Goal: Information Seeking & Learning: Learn about a topic

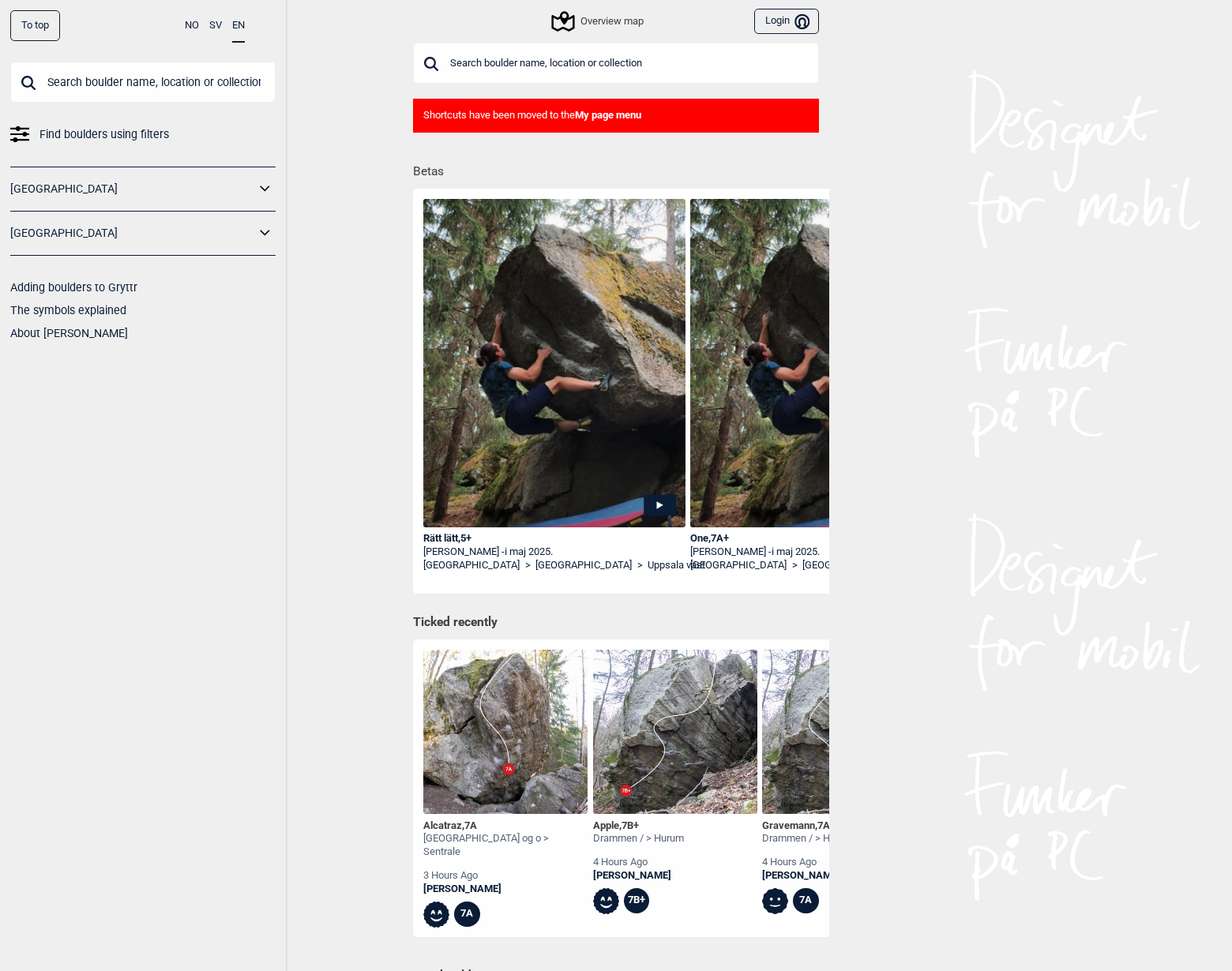
click at [143, 120] on div "Find boulders using filters [GEOGRAPHIC_DATA] [GEOGRAPHIC_DATA] Adding boulders…" at bounding box center [143, 203] width 266 height 282
click at [149, 135] on span "Find boulders using filters" at bounding box center [104, 135] width 130 height 23
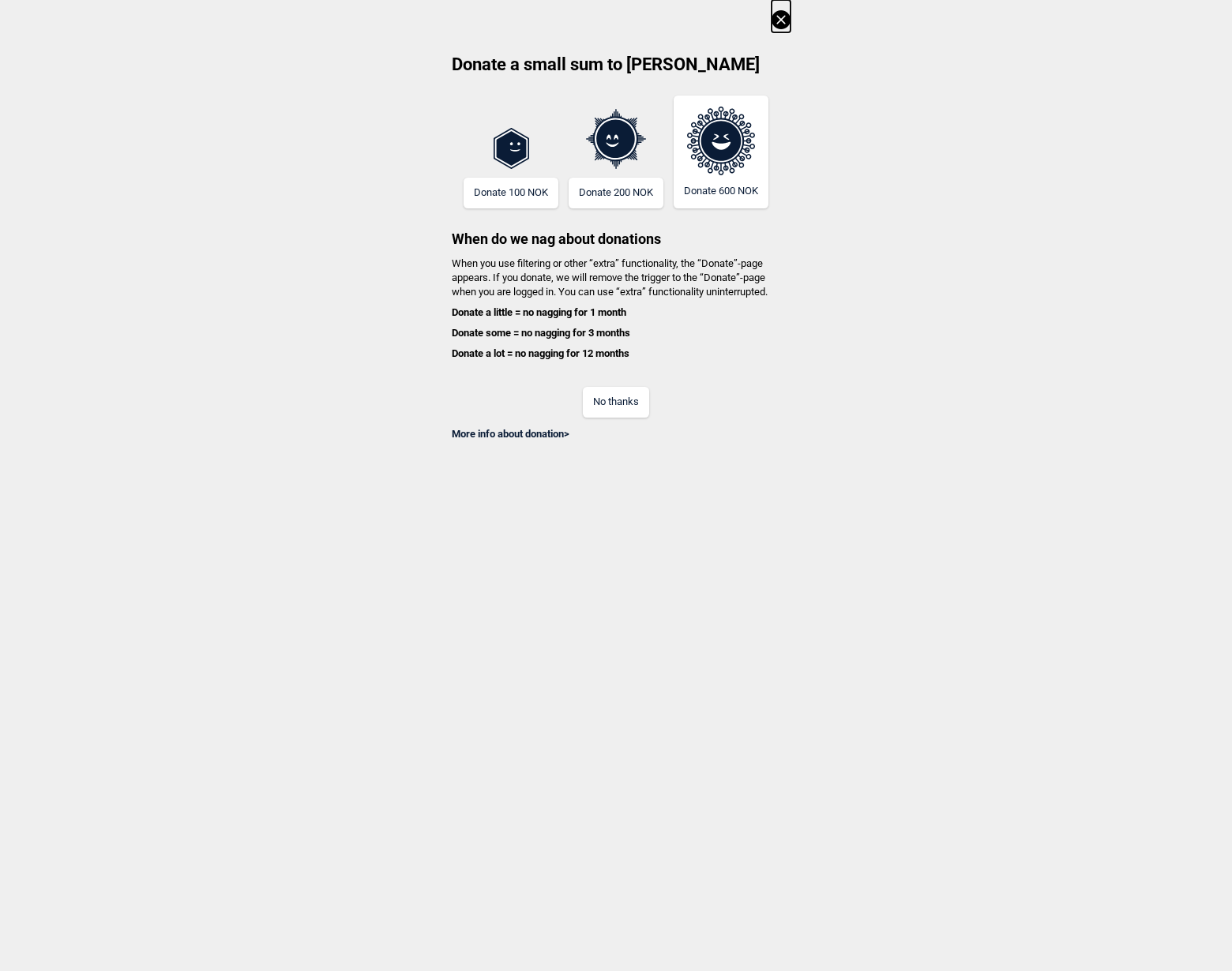
click at [644, 395] on button "No thanks" at bounding box center [615, 402] width 66 height 31
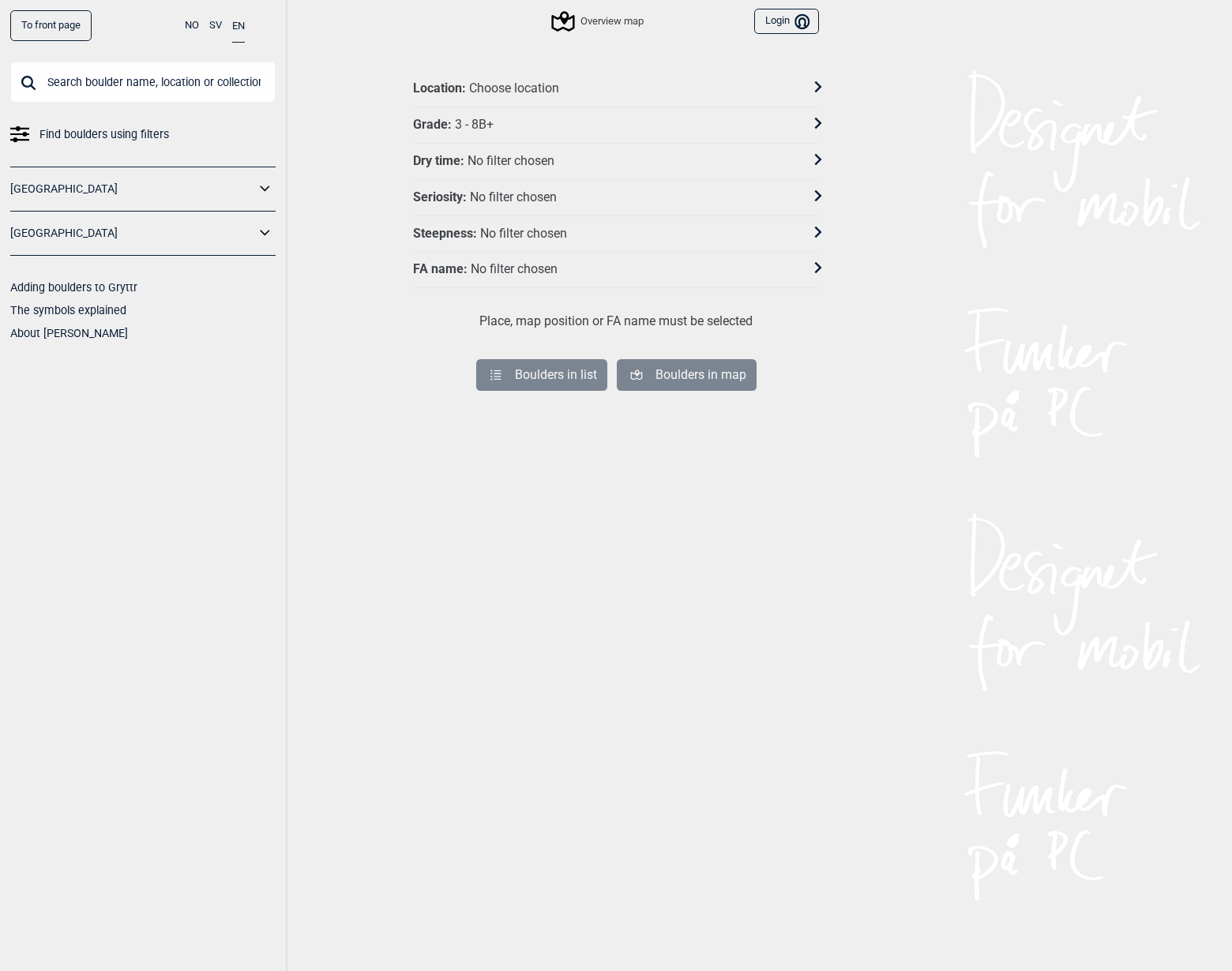
click at [509, 127] on div "Grade : 3 - 8B+" at bounding box center [605, 124] width 386 height 17
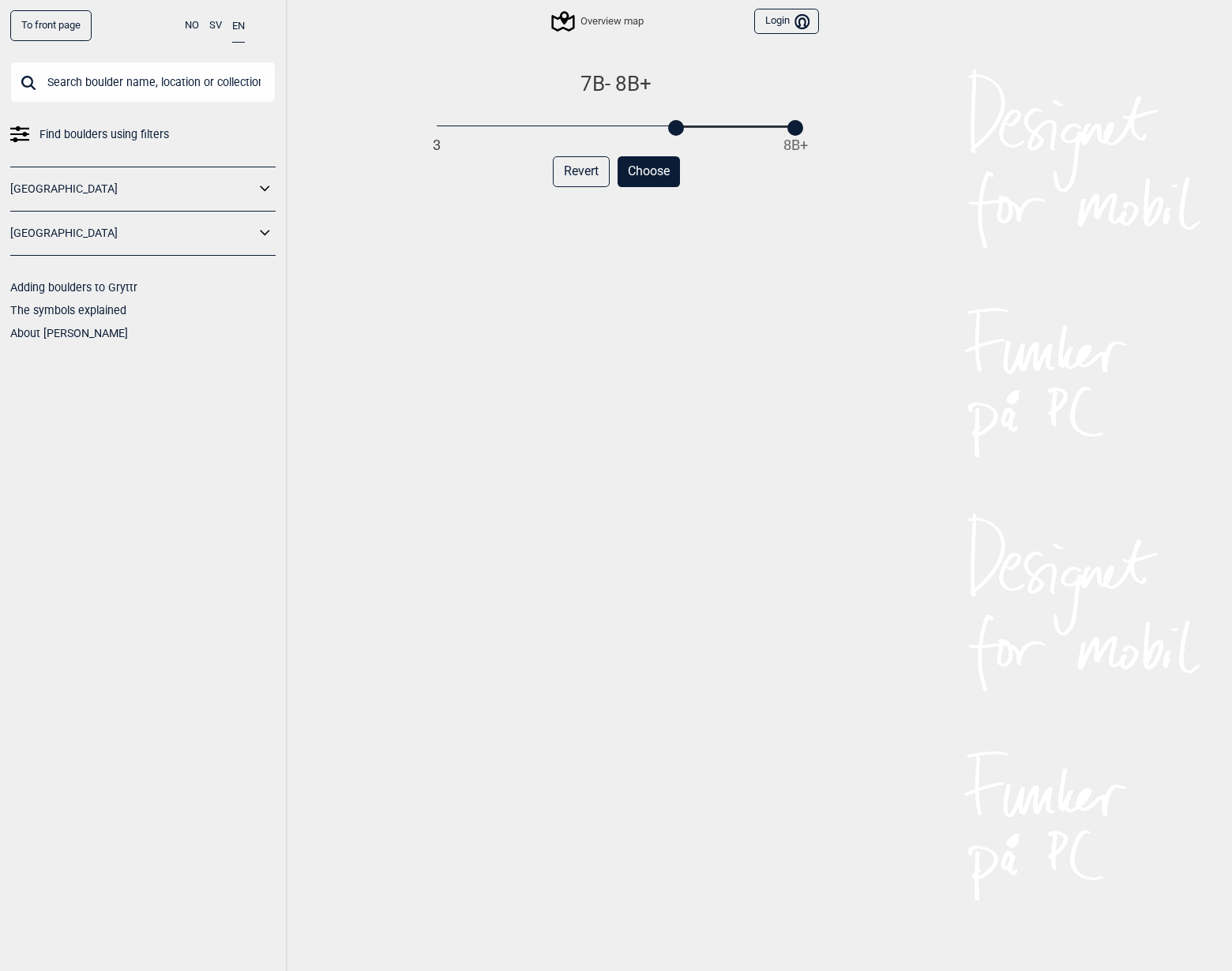
drag, startPoint x: 435, startPoint y: 133, endPoint x: 675, endPoint y: 133, distance: 240.0
click at [675, 133] on div at bounding box center [676, 128] width 16 height 16
drag, startPoint x: 792, startPoint y: 126, endPoint x: 675, endPoint y: 124, distance: 117.0
click at [675, 124] on div at bounding box center [676, 128] width 16 height 16
click at [652, 172] on button "Choose" at bounding box center [649, 171] width 63 height 31
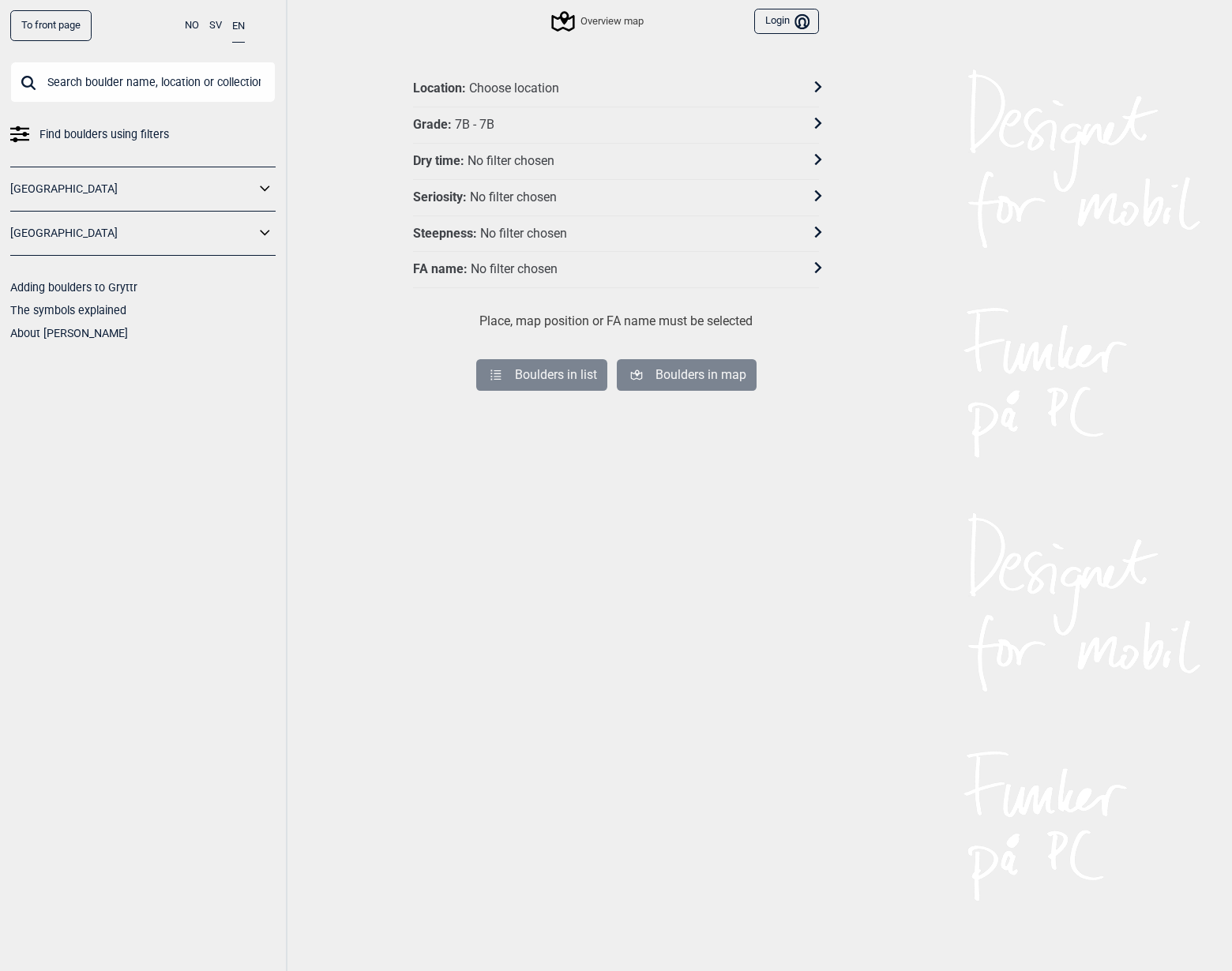
click at [554, 87] on div "Choose location" at bounding box center [514, 88] width 90 height 17
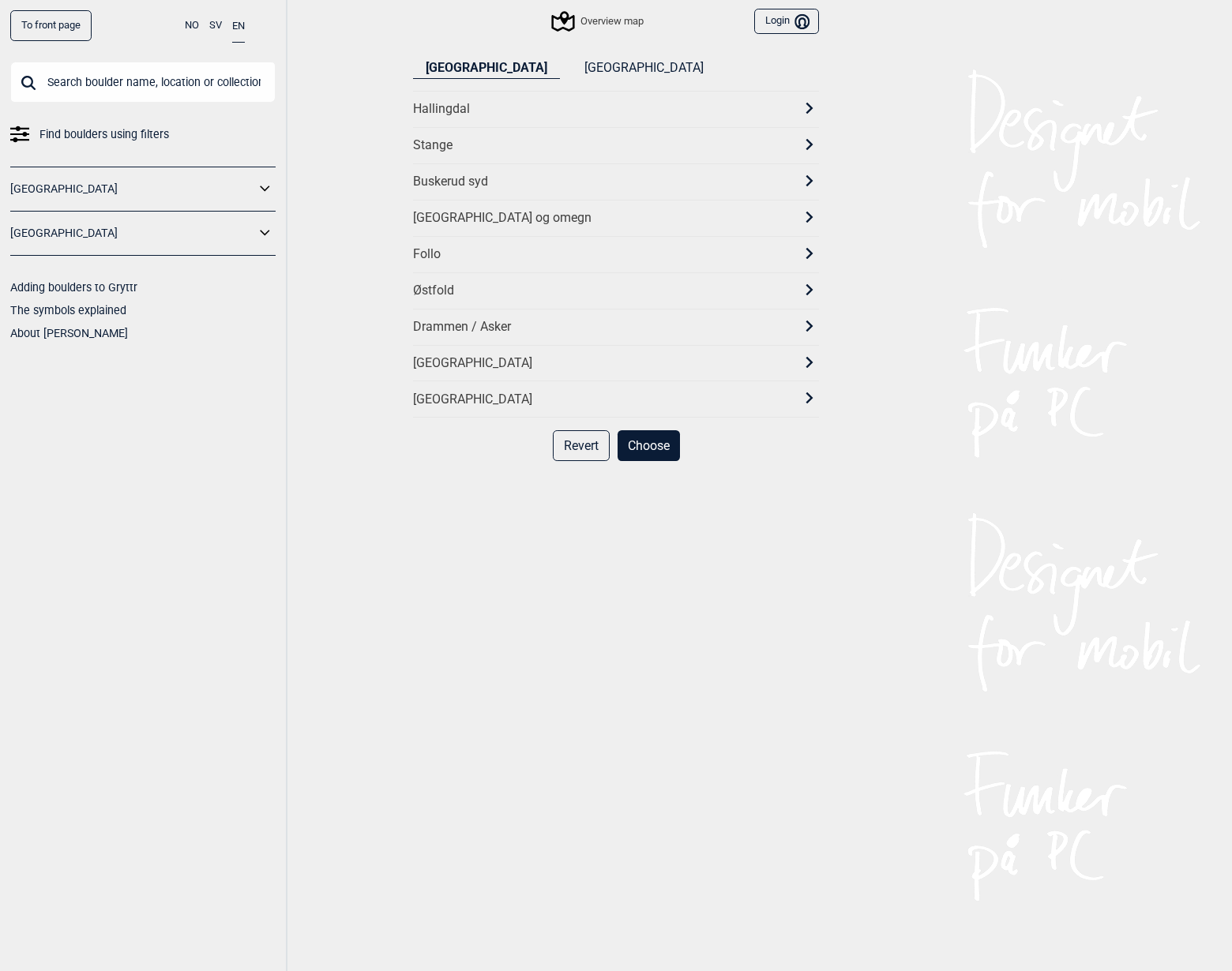
click at [482, 222] on div "[GEOGRAPHIC_DATA] og omegn" at bounding box center [602, 218] width 378 height 17
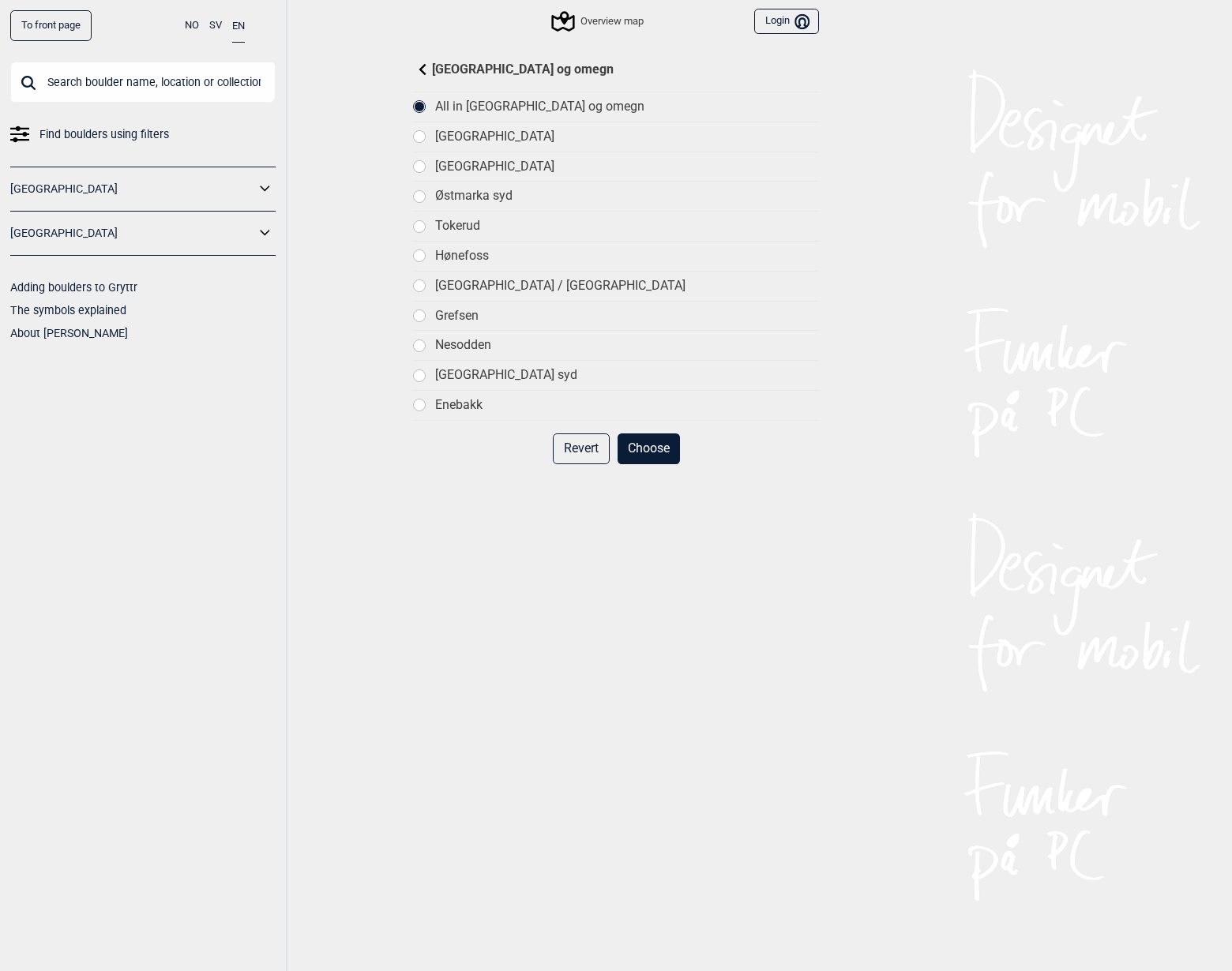
click at [648, 437] on button "Choose" at bounding box center [649, 448] width 63 height 31
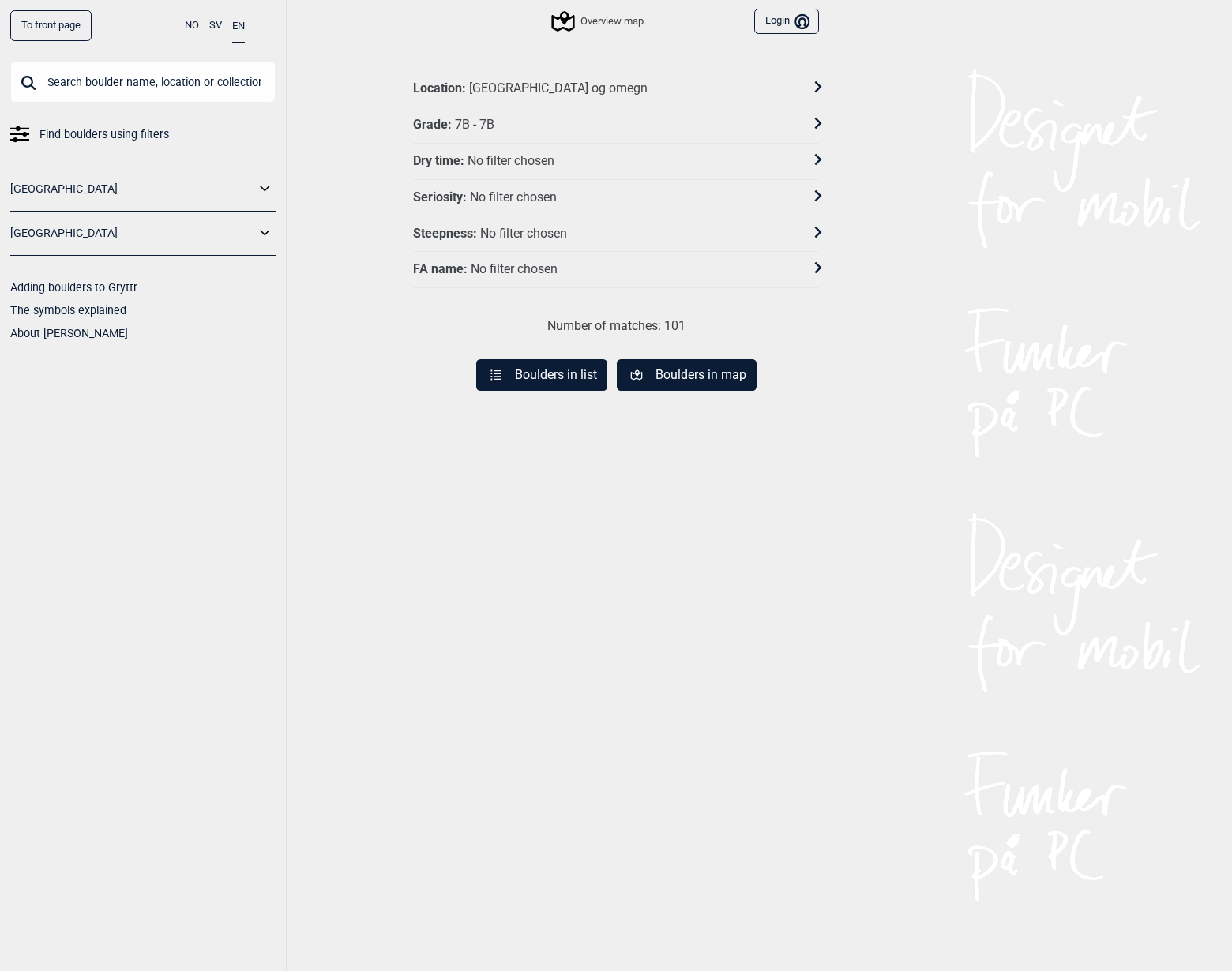
click at [545, 162] on div "No filter chosen" at bounding box center [511, 162] width 86 height 17
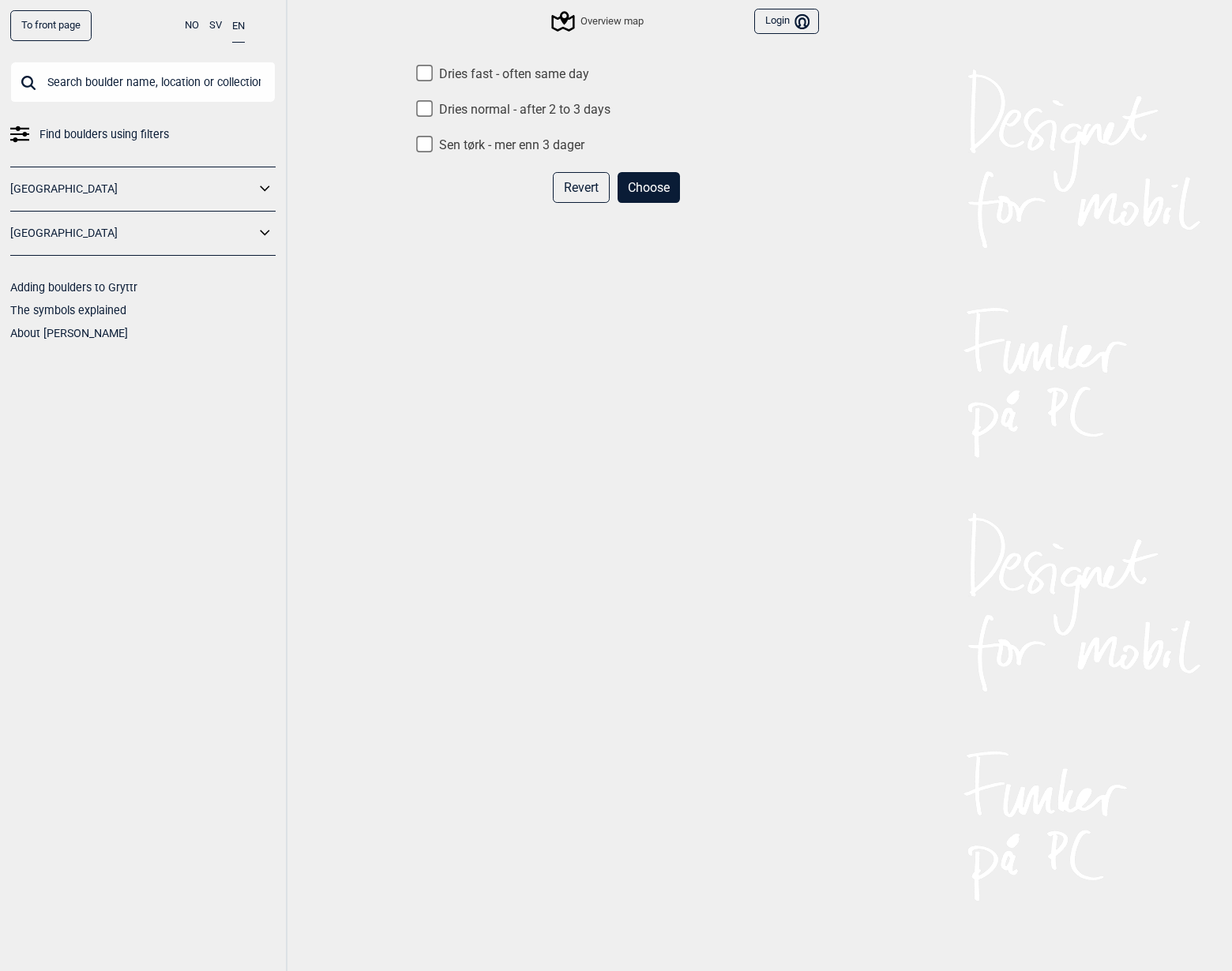
click at [499, 74] on label "Dries fast - often same day" at bounding box center [616, 74] width 406 height 17
click at [432, 74] on input "Dries fast - often same day" at bounding box center [424, 72] width 17 height 17
checkbox input "true"
click at [649, 177] on button "Choose" at bounding box center [649, 187] width 63 height 31
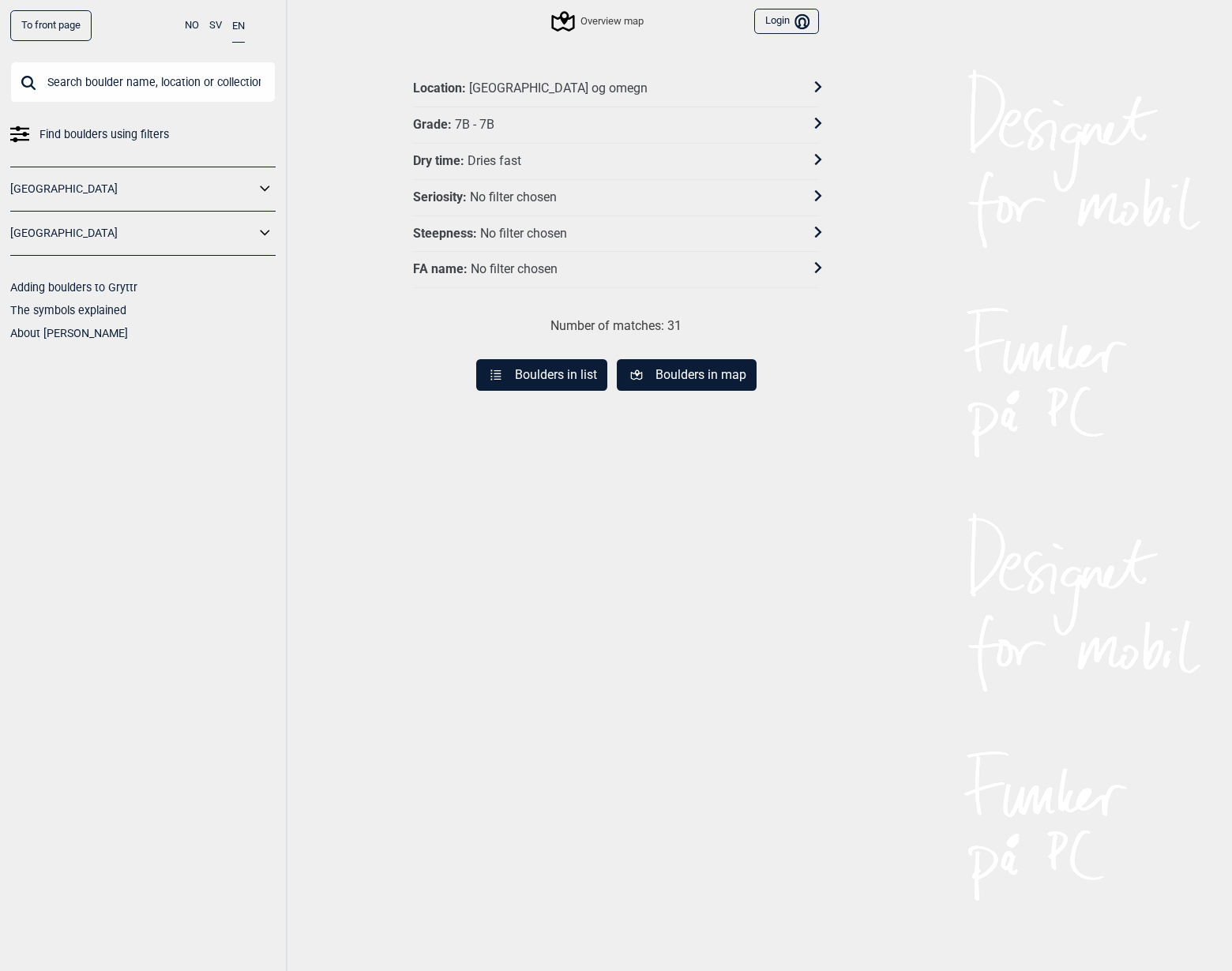
click at [561, 376] on button "Boulders in list" at bounding box center [541, 375] width 131 height 32
click at [566, 90] on div "Location : [GEOGRAPHIC_DATA] og omegn" at bounding box center [605, 88] width 386 height 17
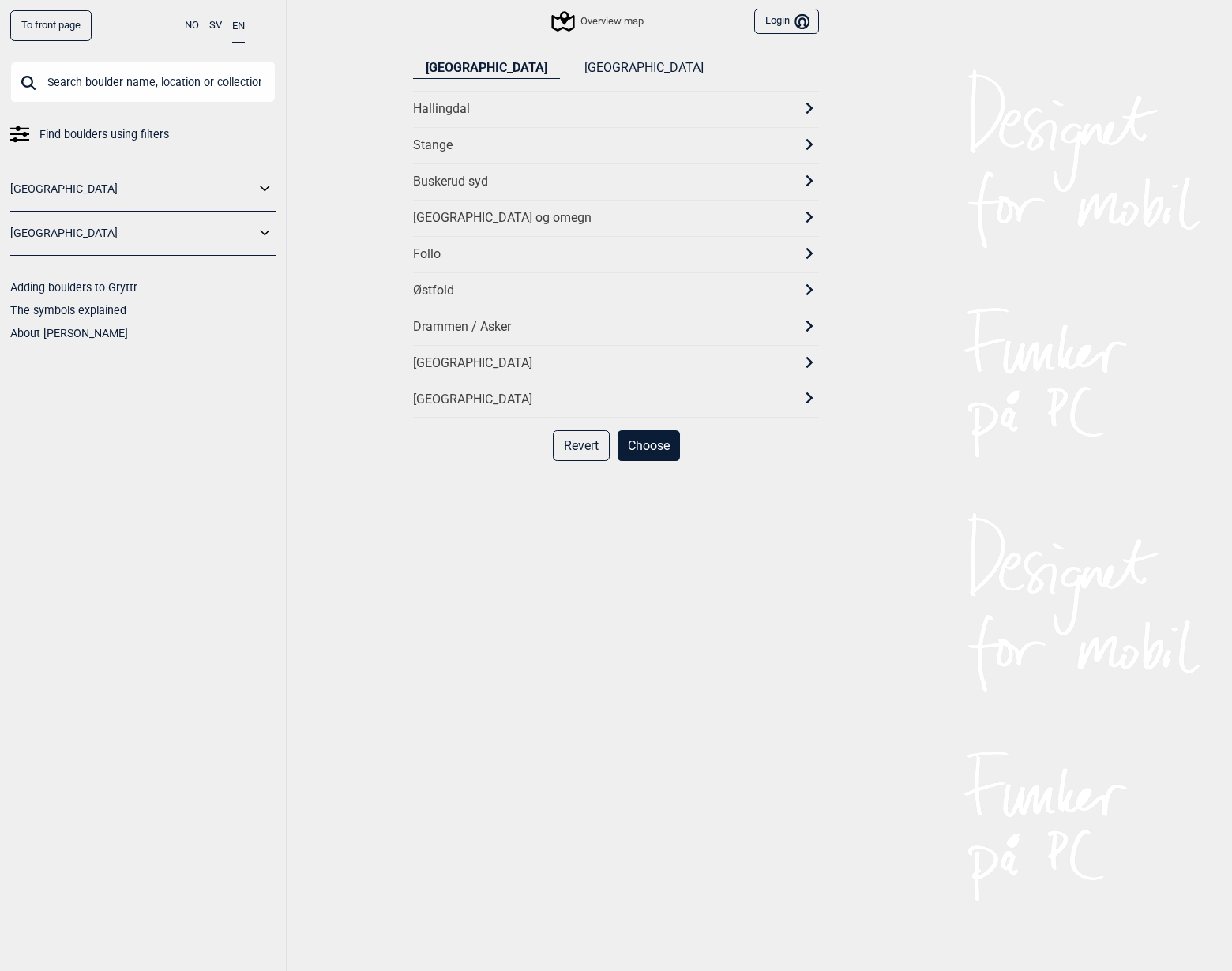
click at [482, 221] on div "[GEOGRAPHIC_DATA] og omegn" at bounding box center [602, 218] width 378 height 17
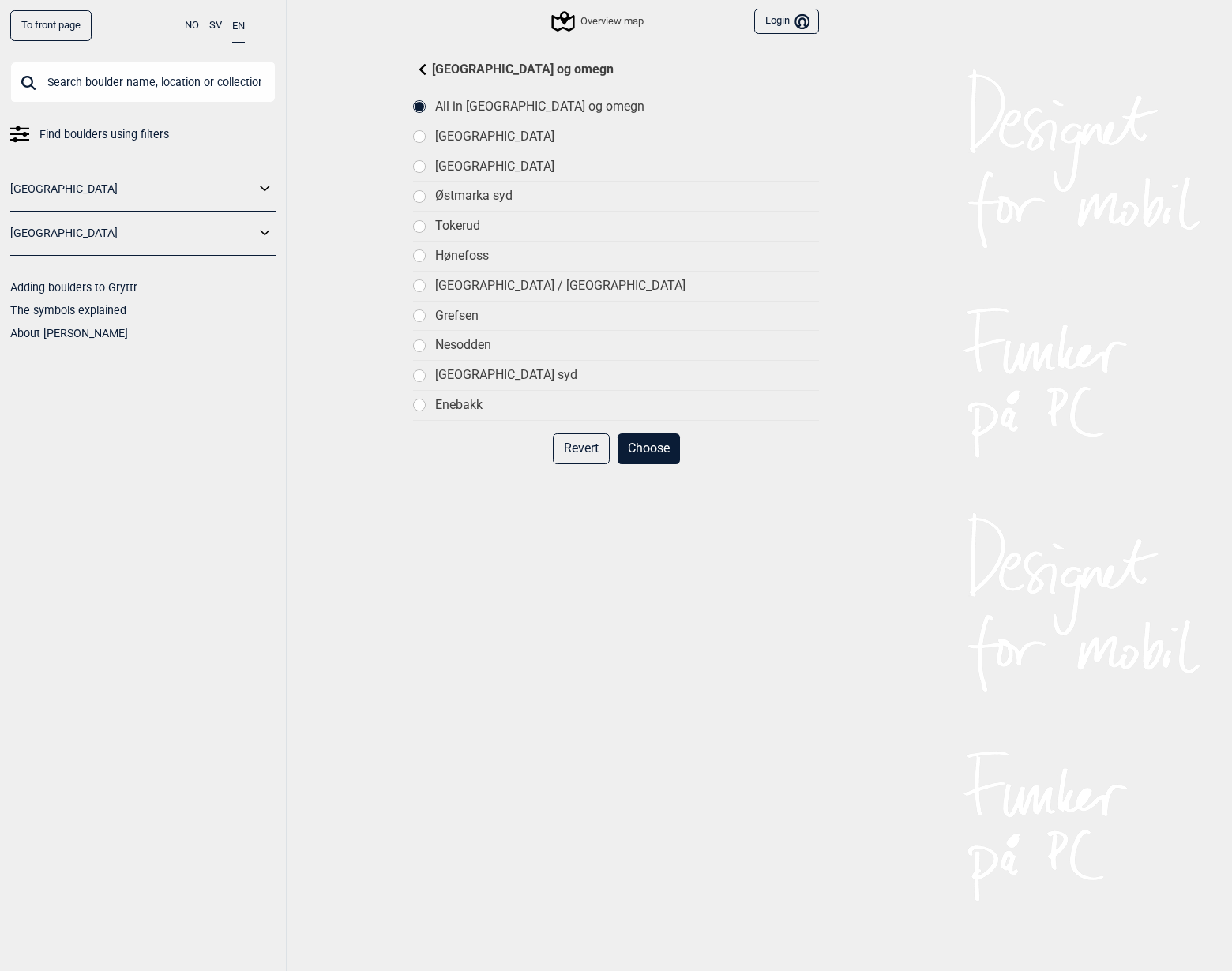
click at [429, 64] on div "[GEOGRAPHIC_DATA] og omegn" at bounding box center [616, 69] width 406 height 19
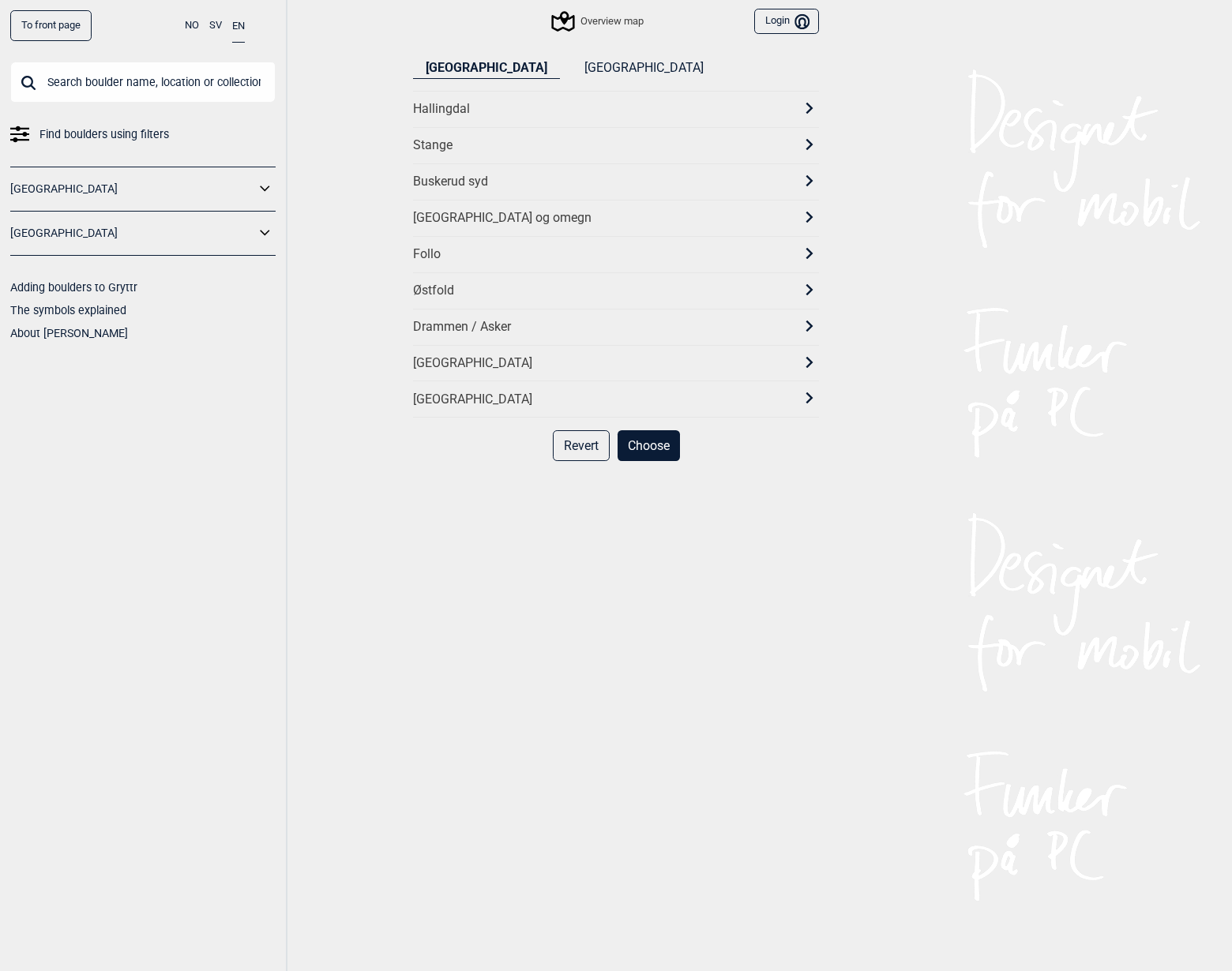
click at [465, 322] on div "Drammen / Asker" at bounding box center [602, 327] width 378 height 17
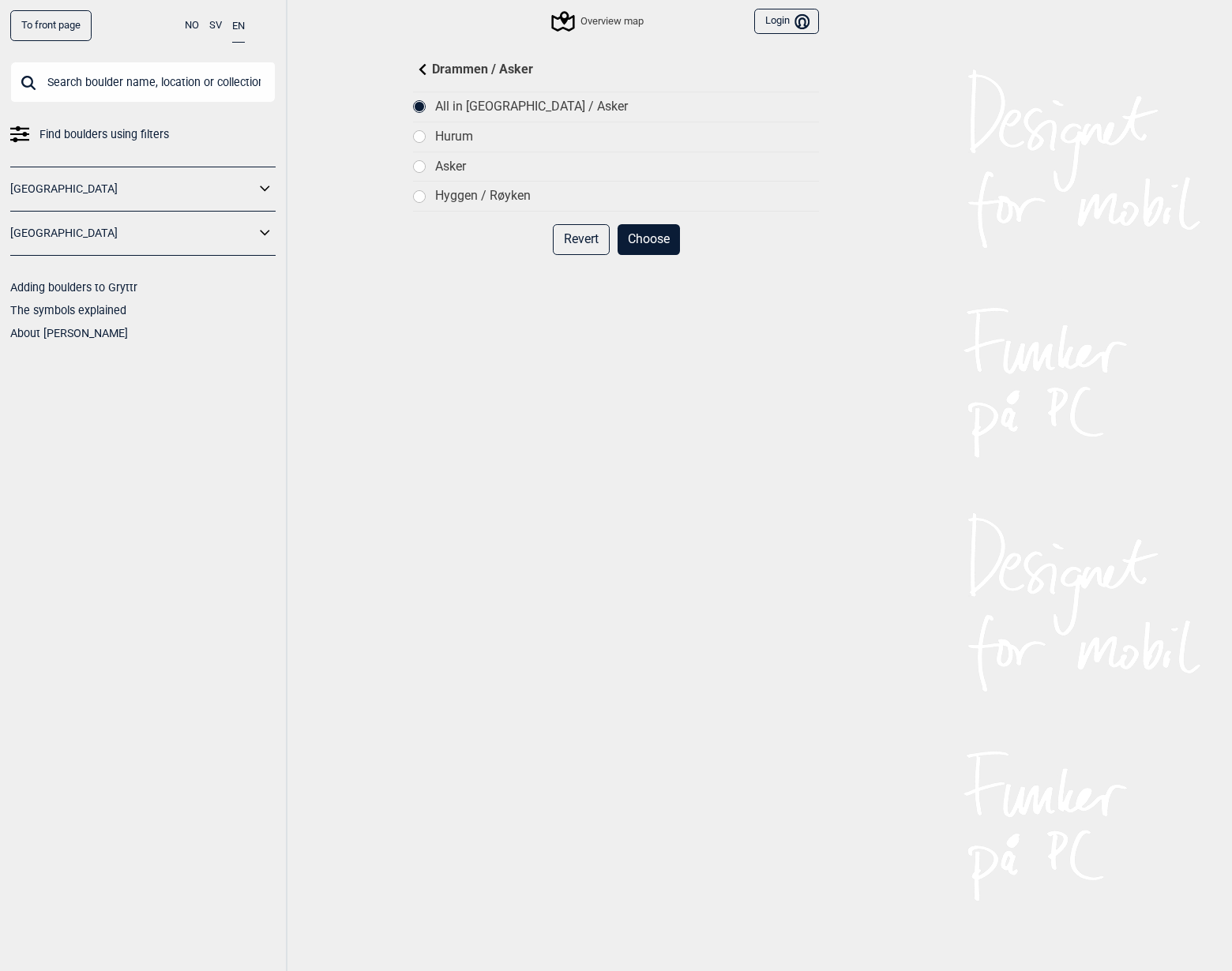
click at [416, 201] on div at bounding box center [419, 197] width 12 height 12
click at [417, 139] on div at bounding box center [419, 137] width 11 height 11
click at [425, 109] on div at bounding box center [419, 107] width 12 height 12
drag, startPoint x: 646, startPoint y: 237, endPoint x: 654, endPoint y: 239, distance: 8.2
click at [646, 237] on button "Choose" at bounding box center [649, 239] width 63 height 31
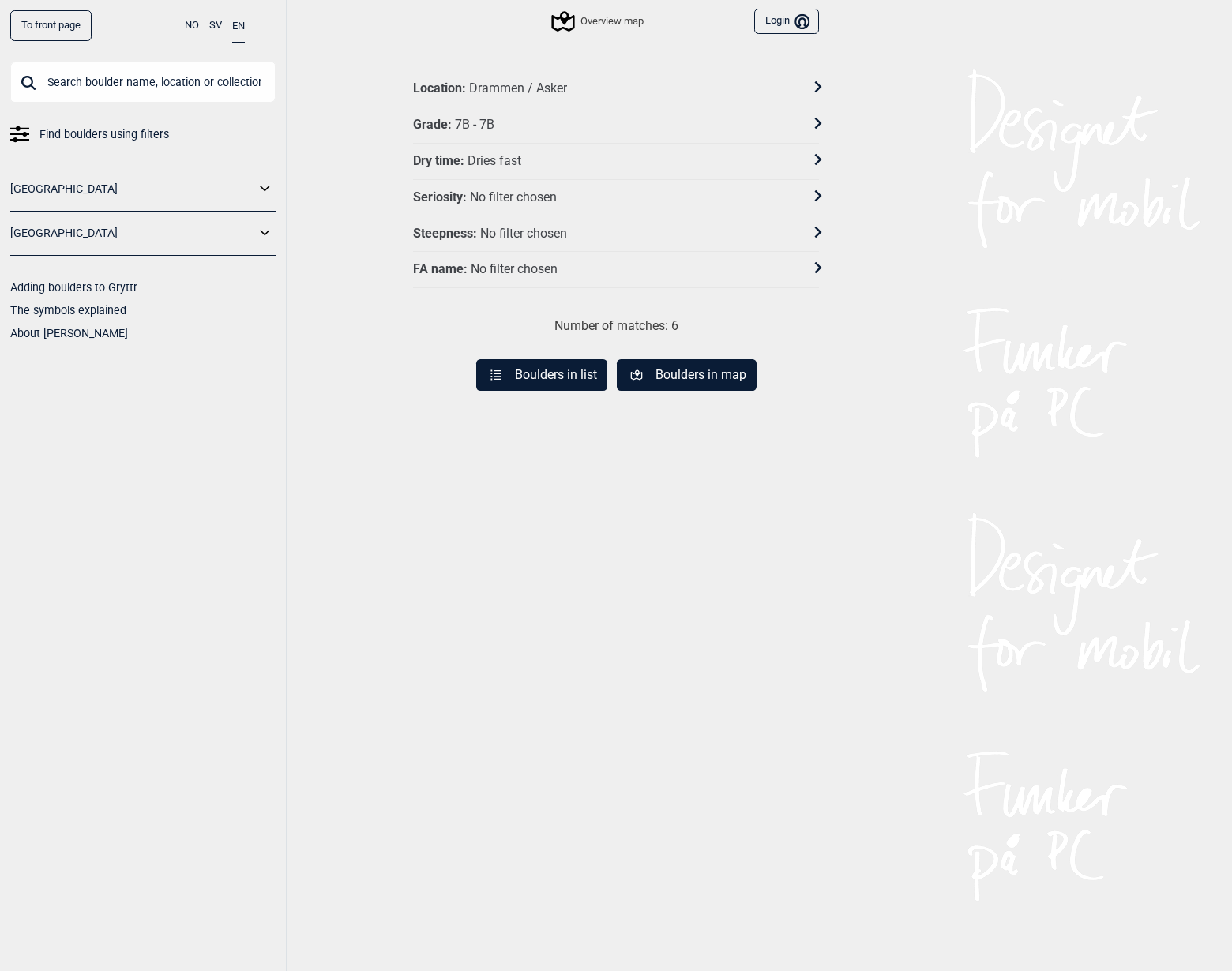
click at [545, 365] on button "Boulders in list" at bounding box center [541, 375] width 131 height 32
click at [567, 88] on div "Location : [GEOGRAPHIC_DATA] og omegn" at bounding box center [605, 88] width 386 height 17
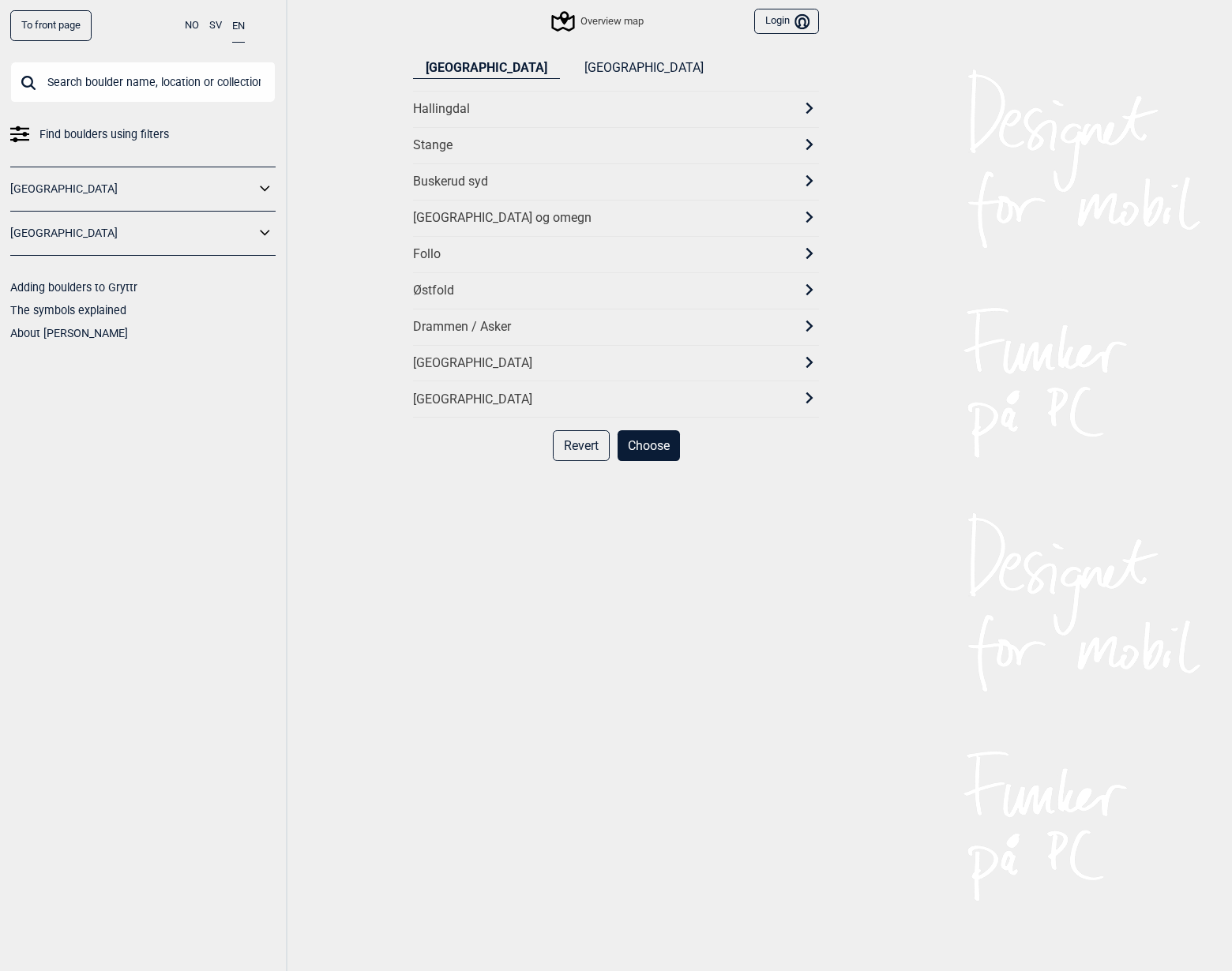
click at [62, 184] on link "[GEOGRAPHIC_DATA]" at bounding box center [132, 189] width 244 height 23
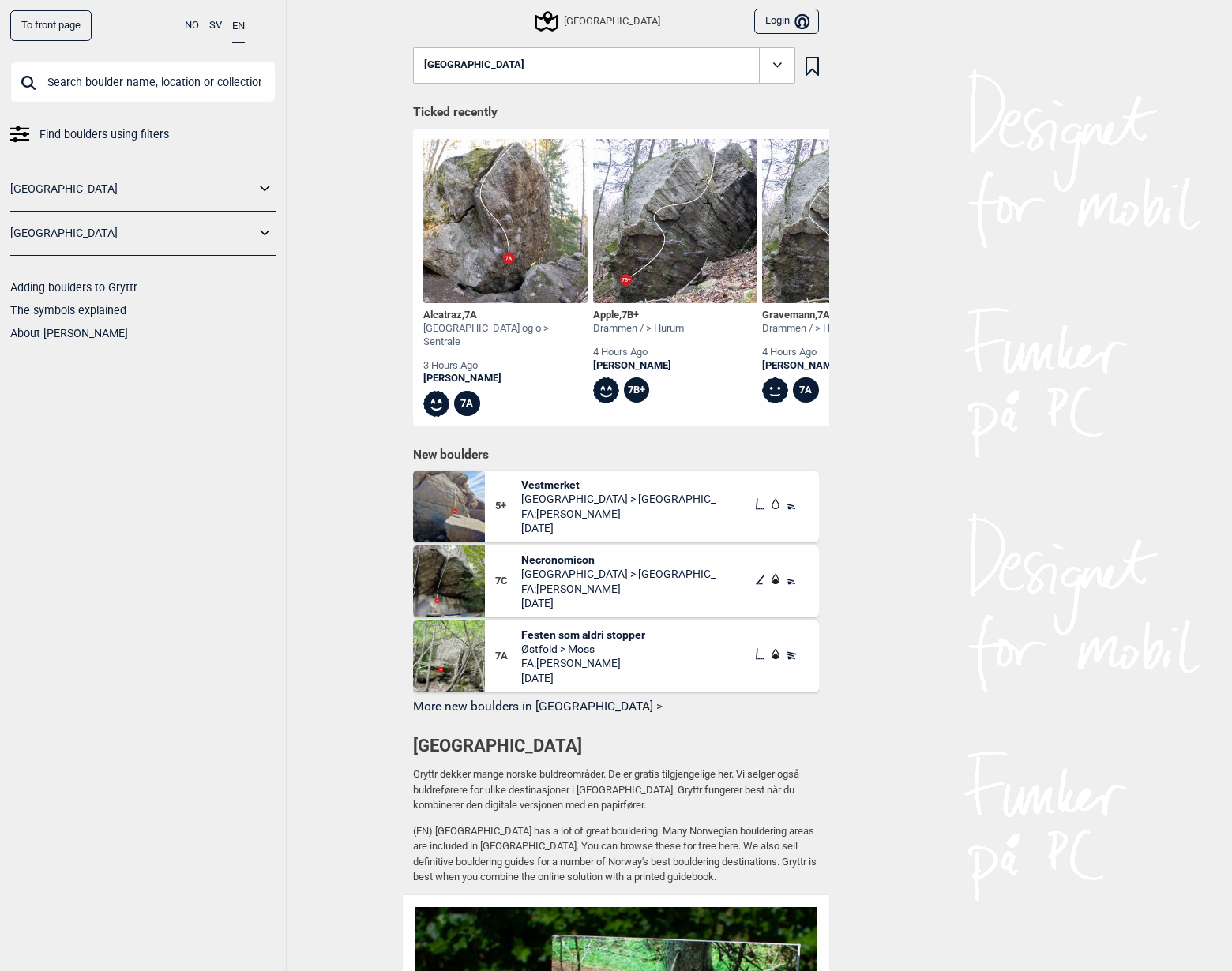
click at [189, 195] on link "[GEOGRAPHIC_DATA]" at bounding box center [132, 189] width 244 height 23
click at [268, 199] on icon at bounding box center [265, 189] width 20 height 23
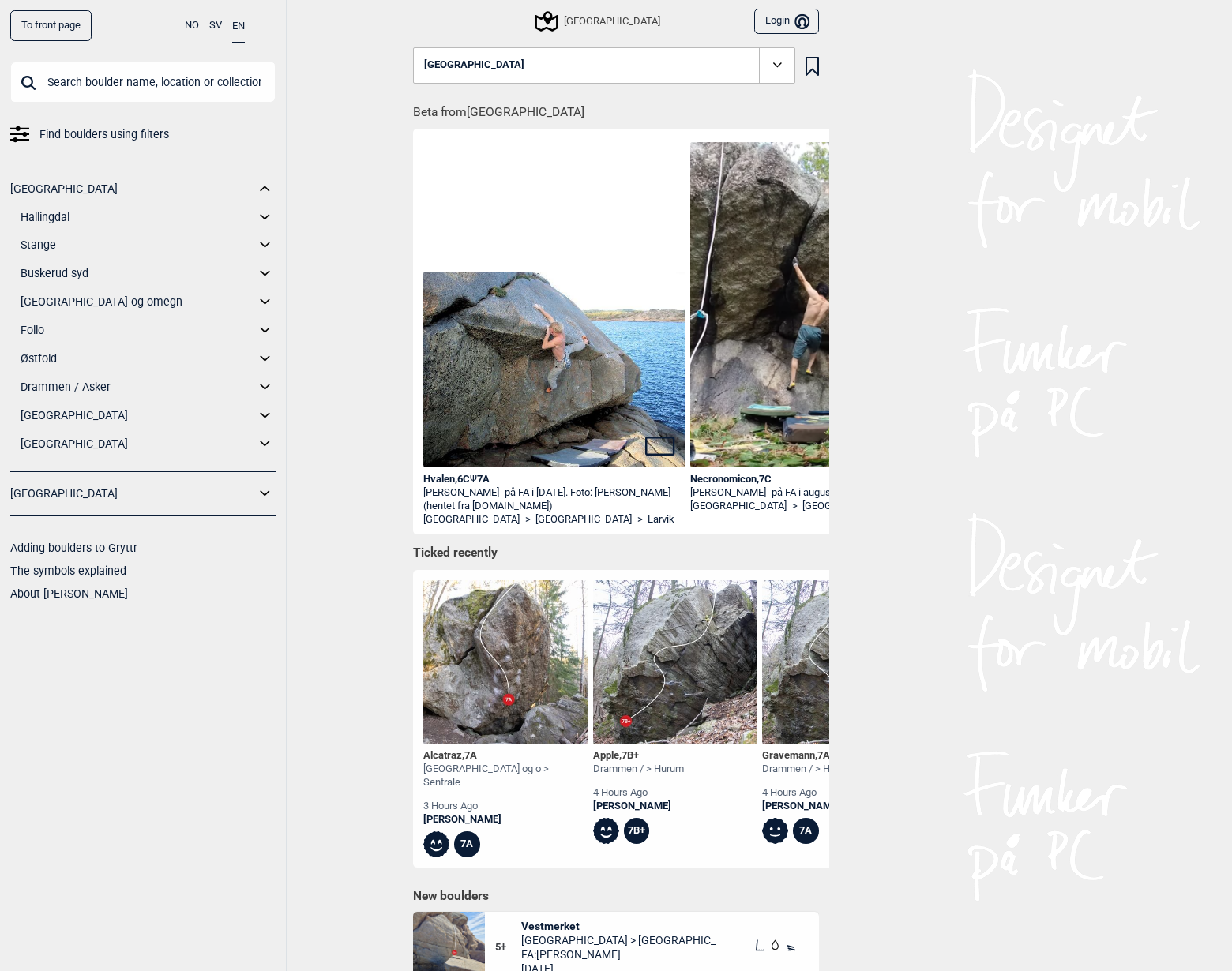
click at [56, 382] on link "Drammen / Asker" at bounding box center [138, 388] width 235 height 23
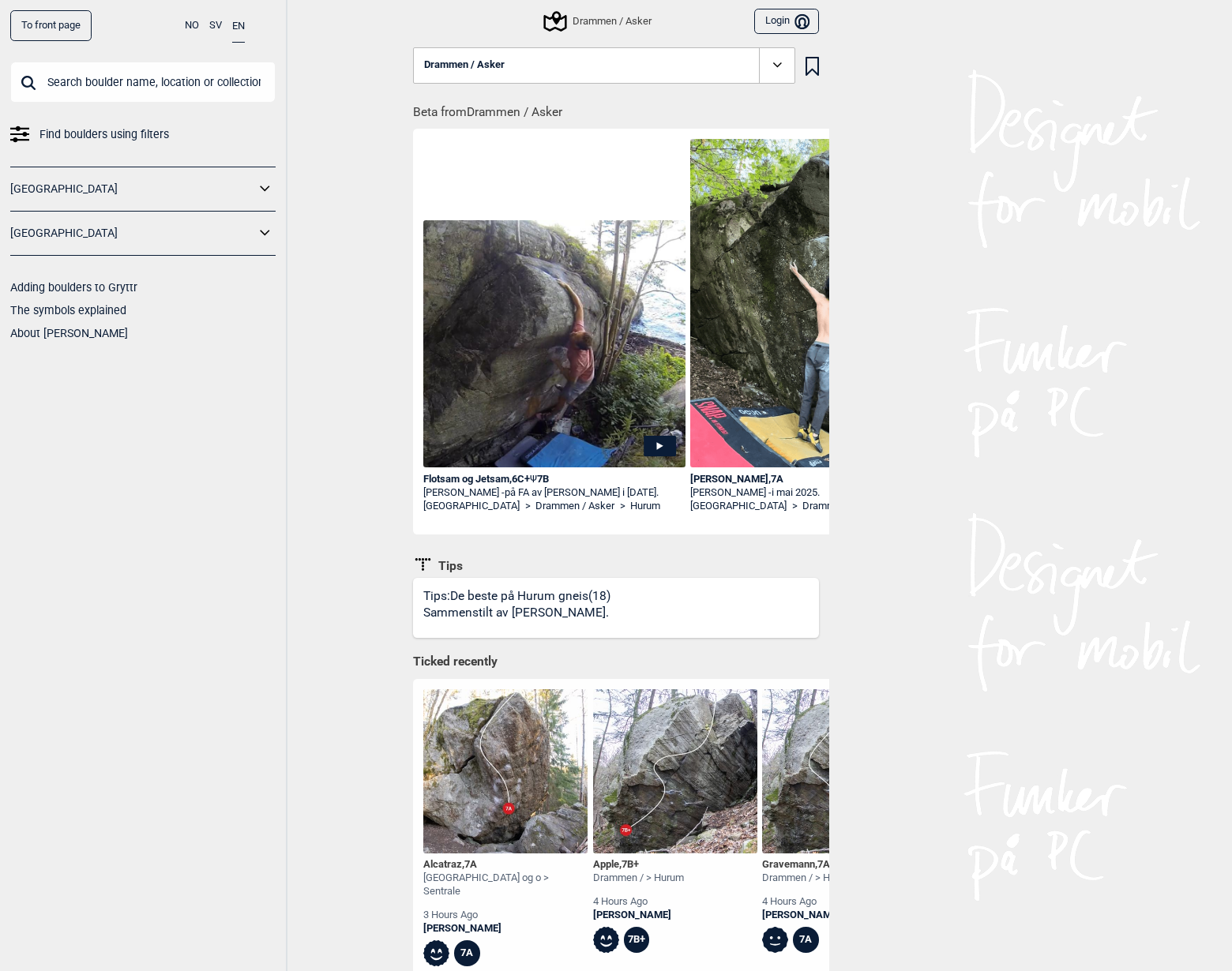
click at [272, 191] on icon at bounding box center [265, 189] width 20 height 23
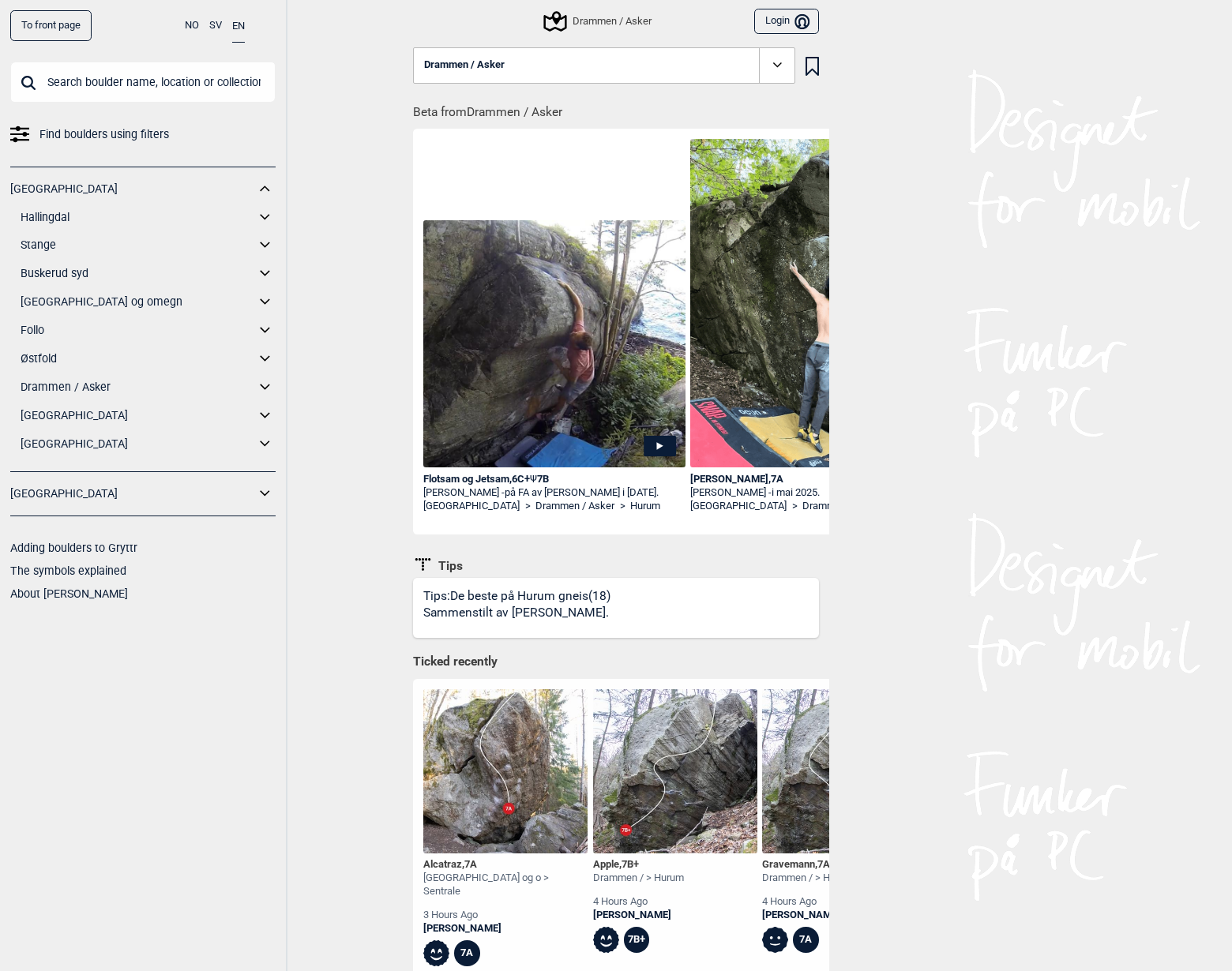
click at [262, 385] on icon at bounding box center [265, 388] width 20 height 23
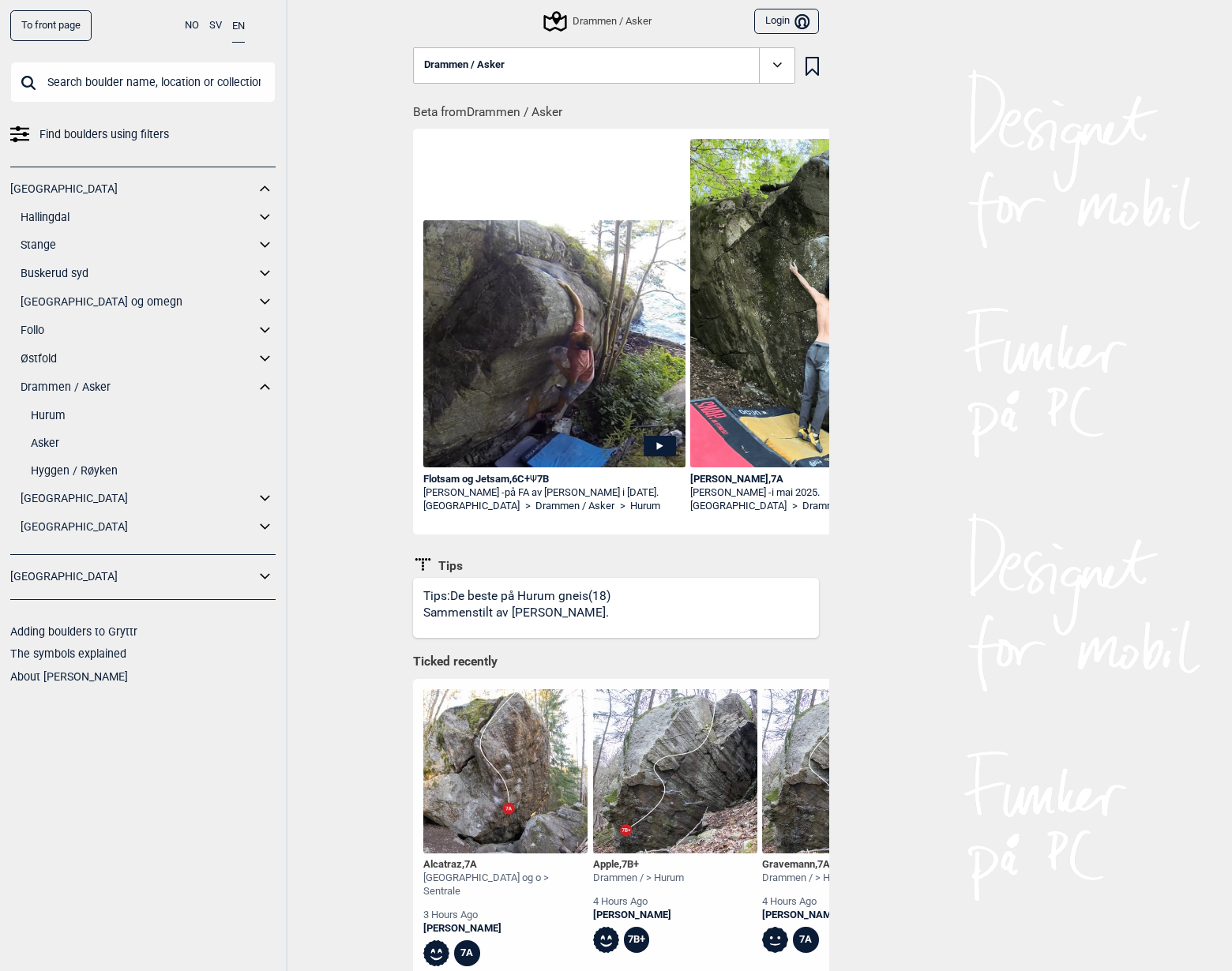
click at [60, 413] on link "Hurum" at bounding box center [153, 416] width 244 height 23
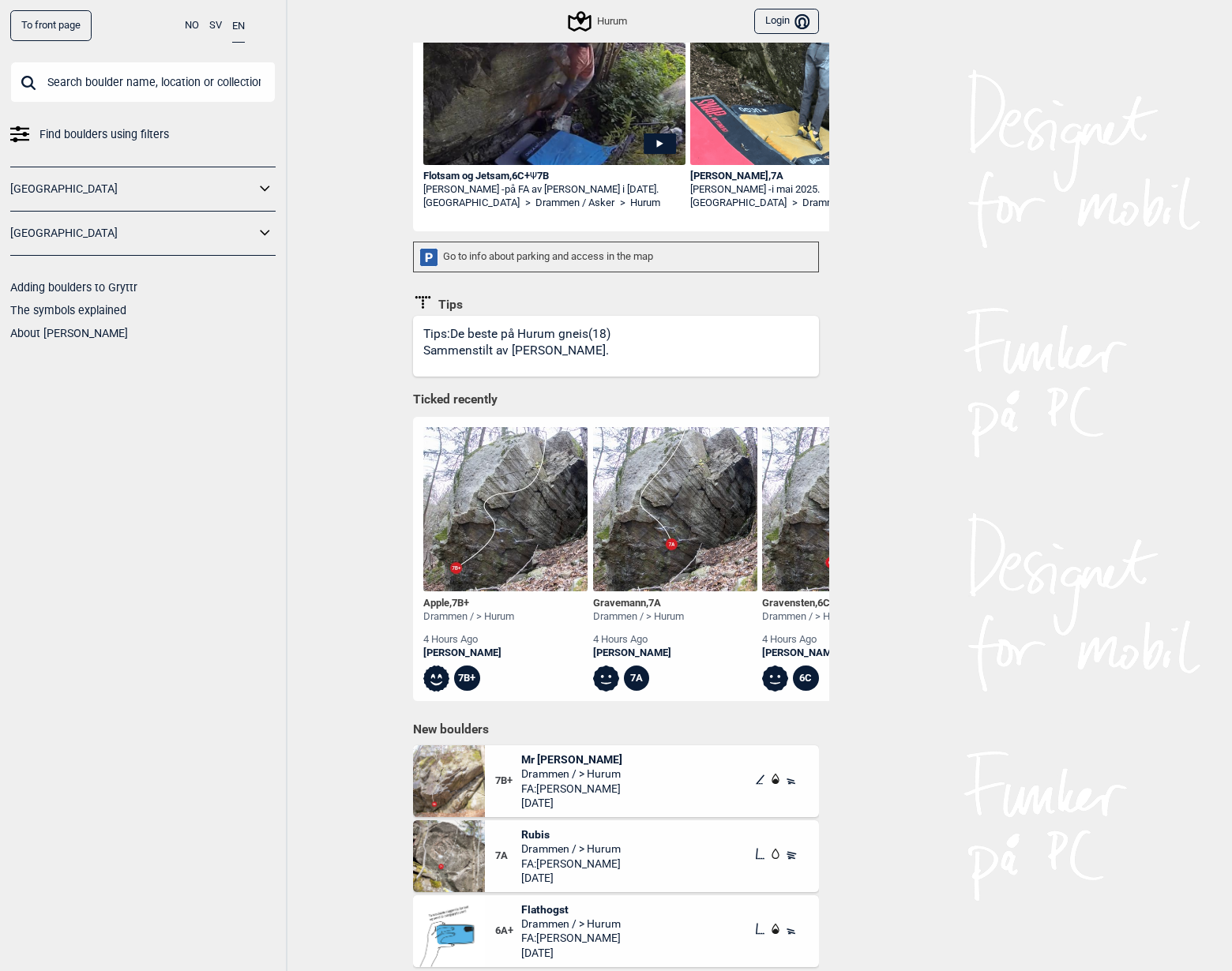
scroll to position [474, 0]
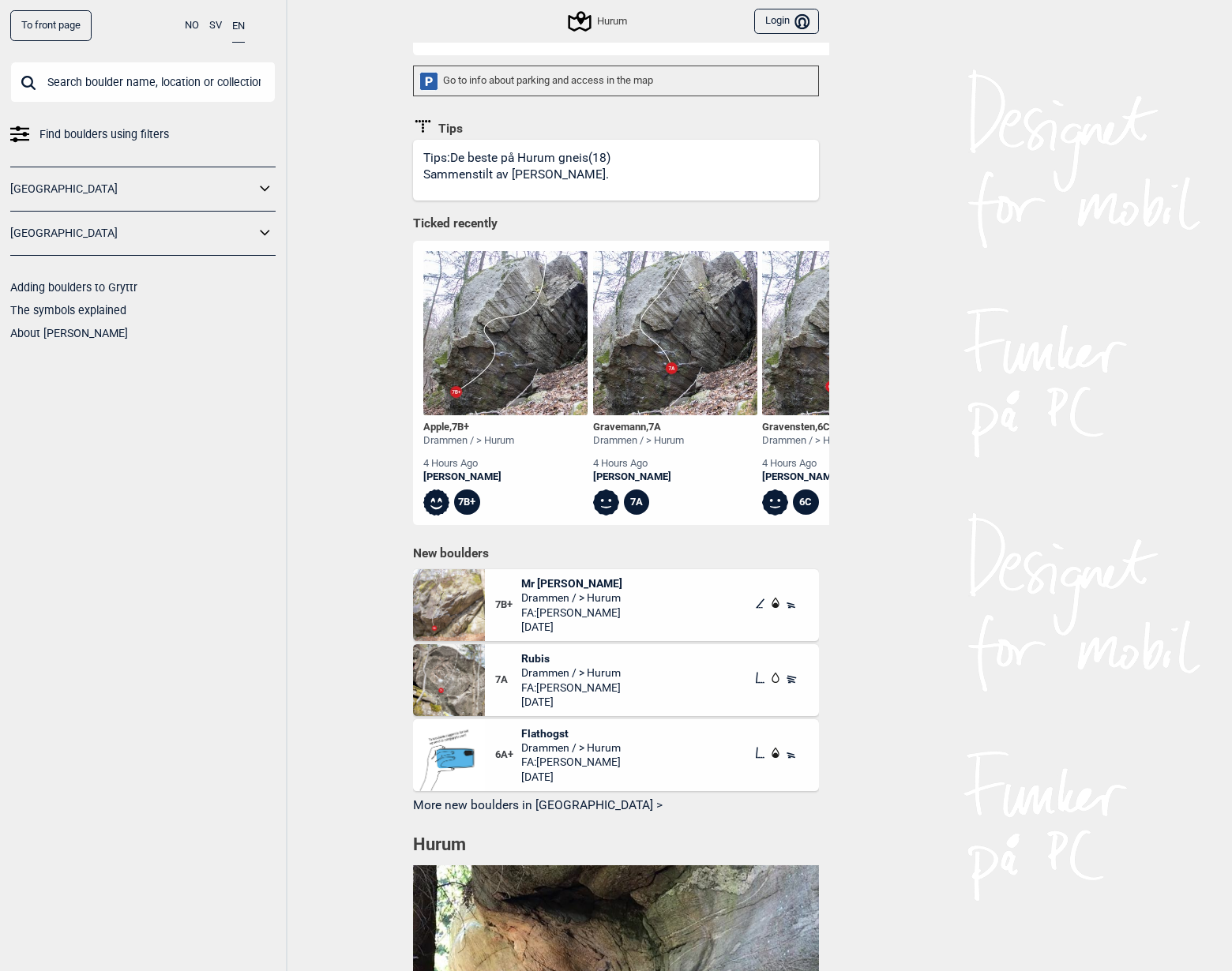
click at [553, 591] on span "Mr [PERSON_NAME]" at bounding box center [571, 583] width 101 height 14
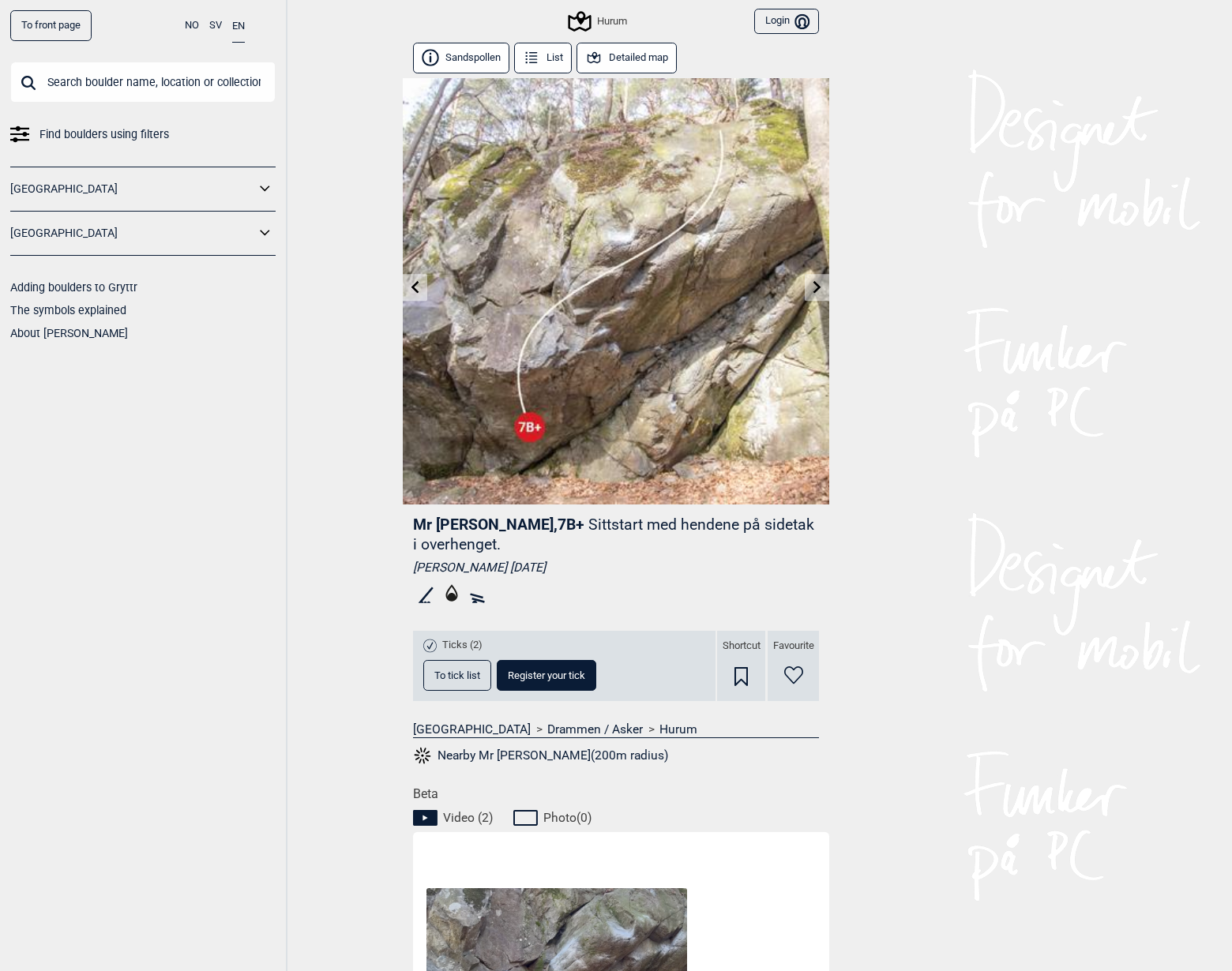
click at [407, 275] on link at bounding box center [415, 288] width 25 height 26
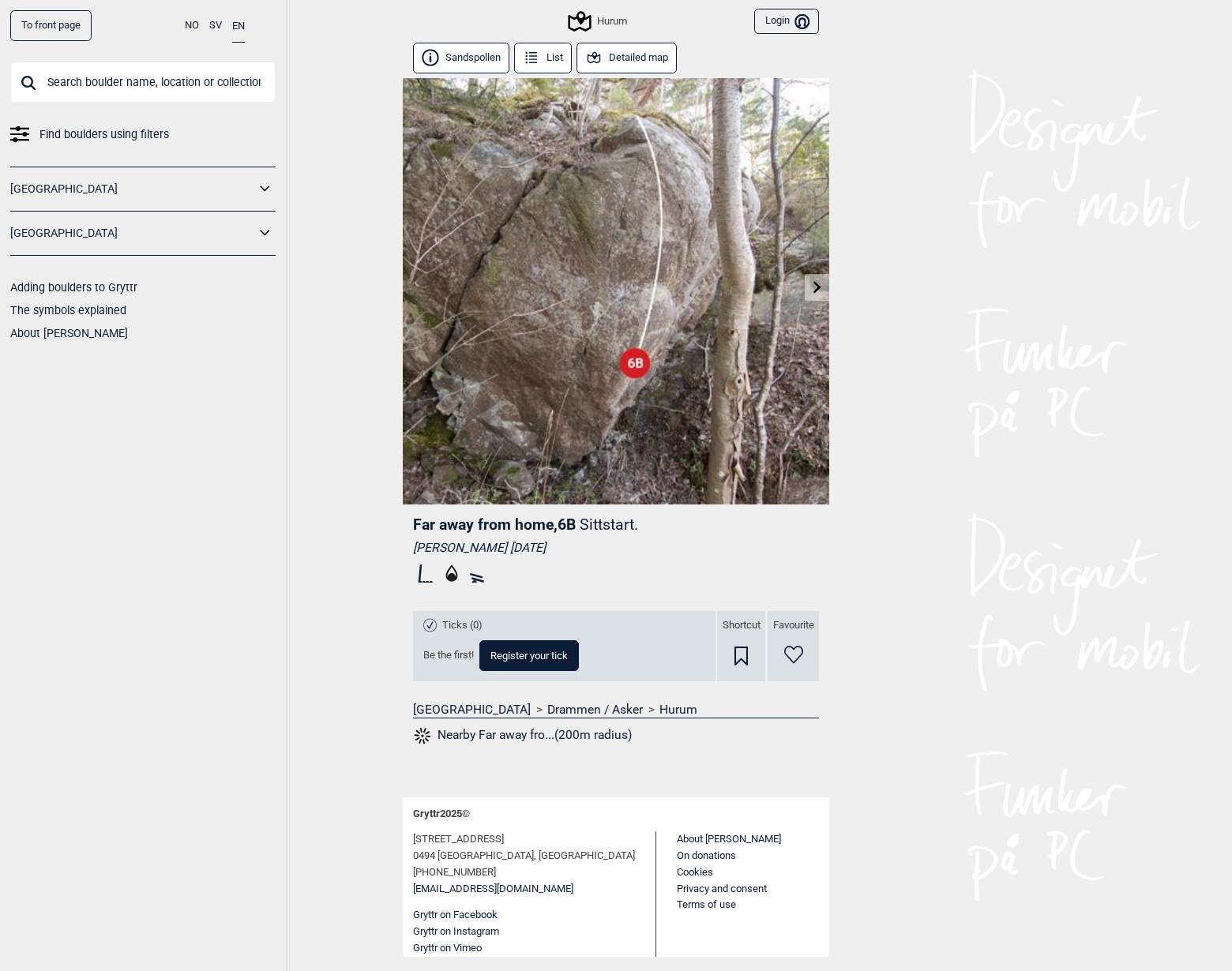
click at [807, 293] on link at bounding box center [817, 288] width 25 height 26
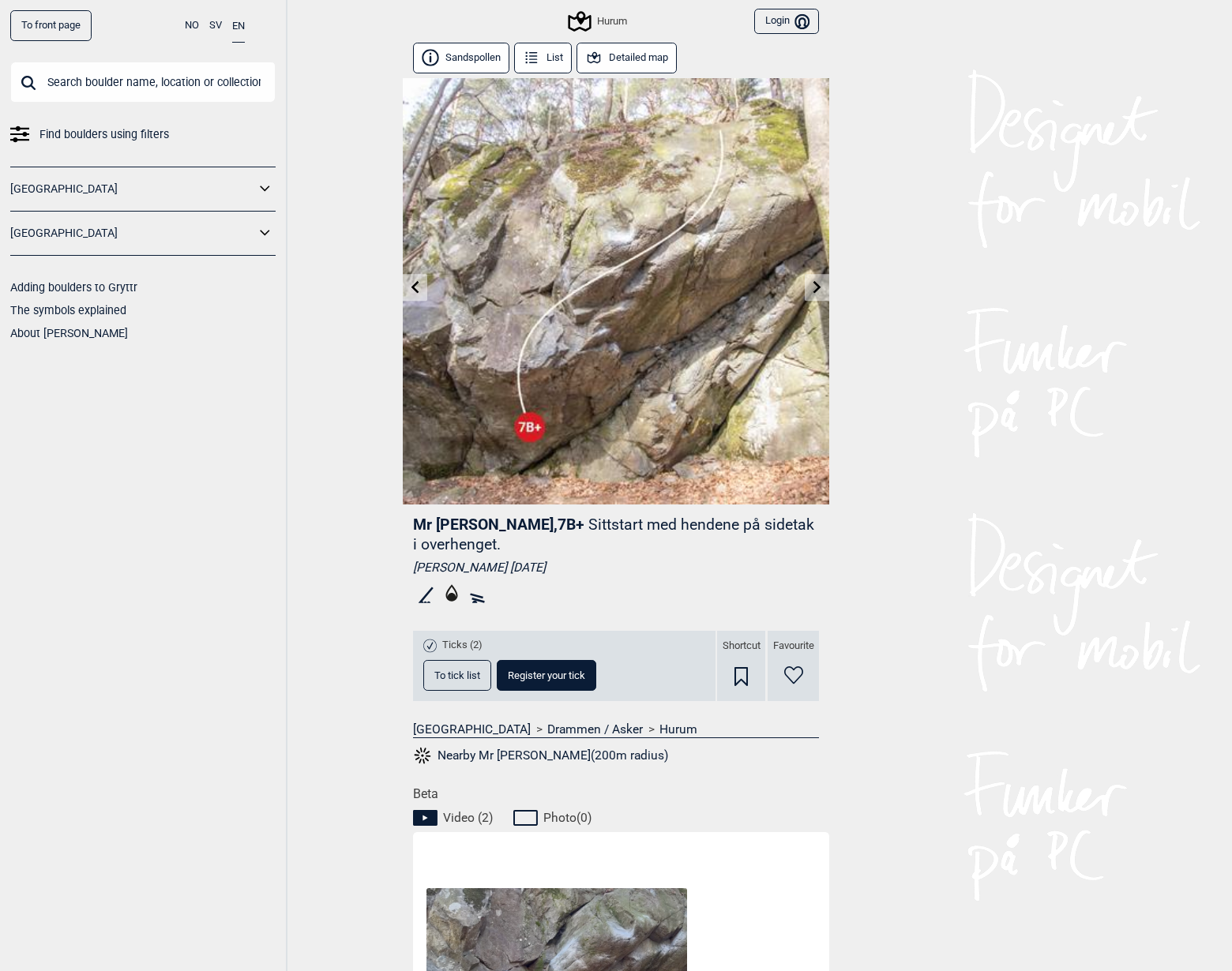
click at [816, 288] on icon at bounding box center [817, 287] width 12 height 12
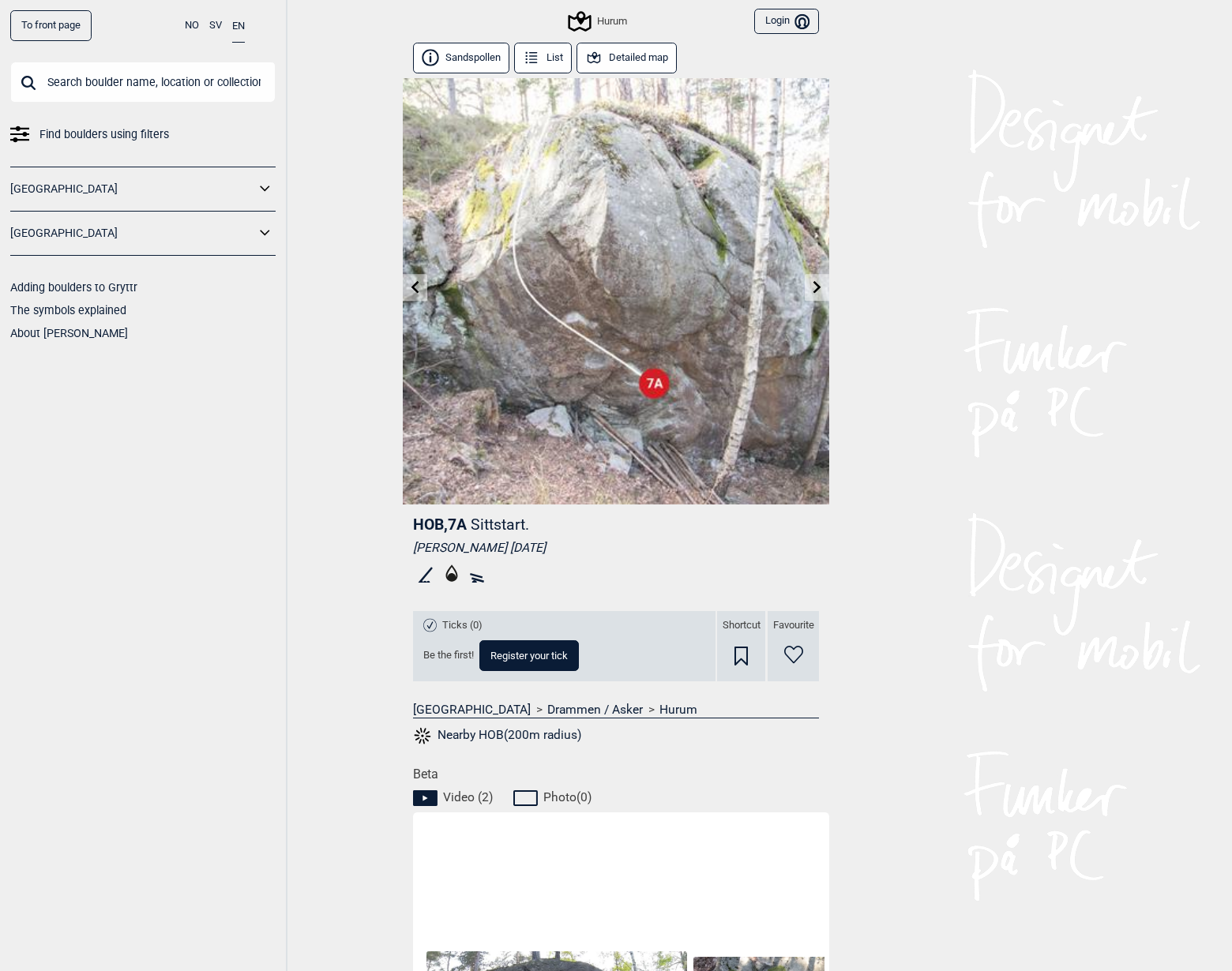
click at [447, 55] on button "Sandspollen" at bounding box center [461, 57] width 96 height 31
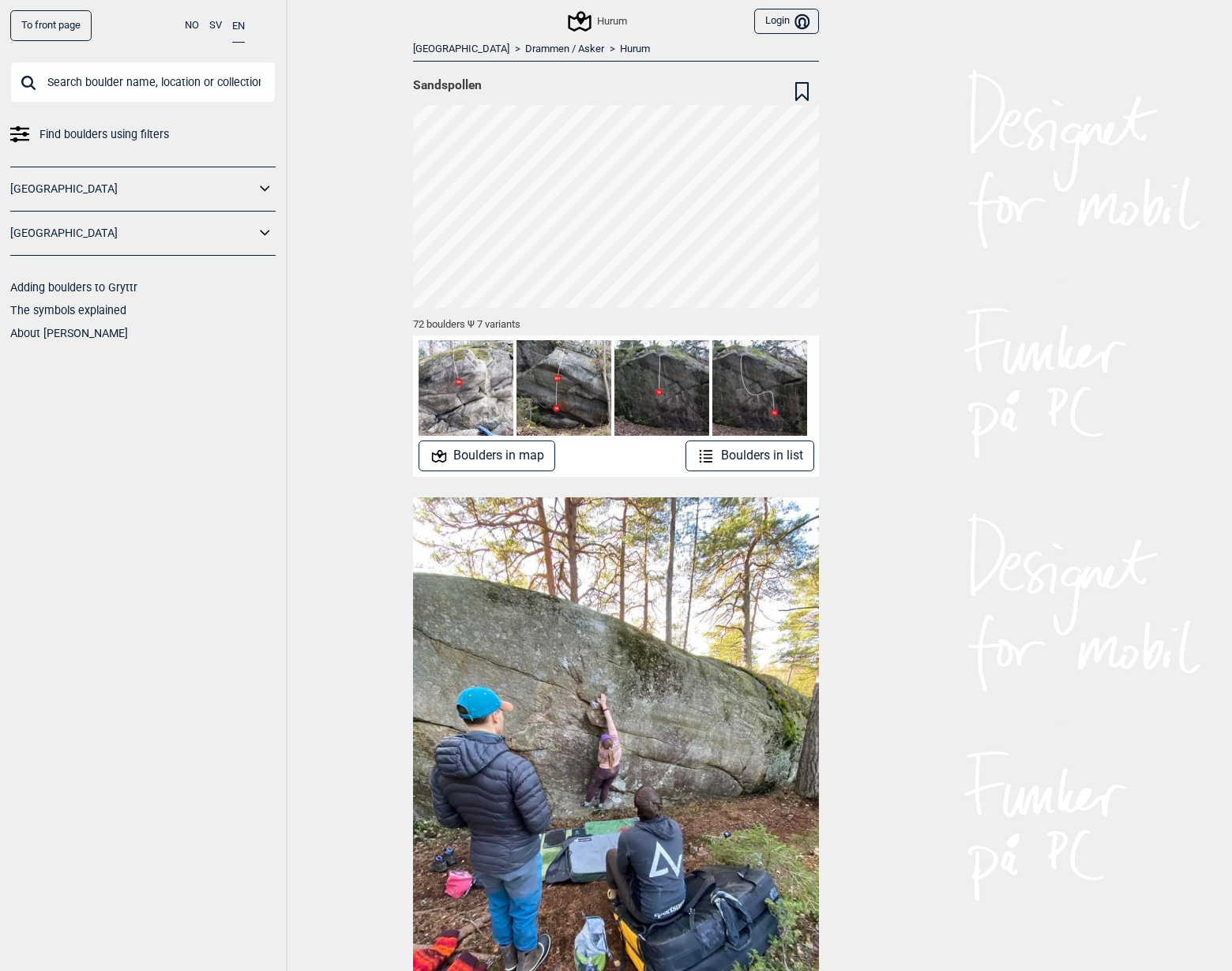
click at [526, 453] on button "Boulders in map" at bounding box center [487, 455] width 138 height 31
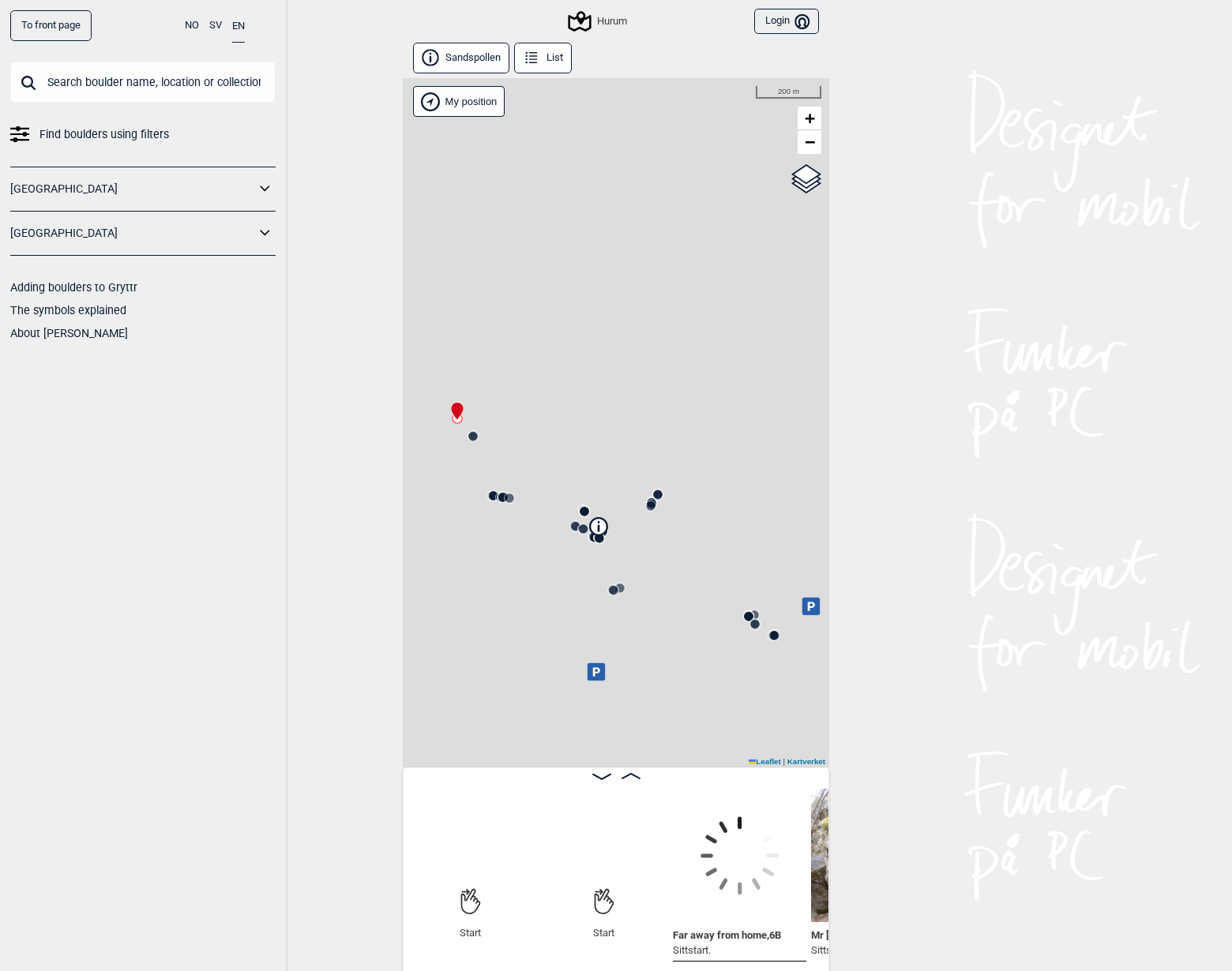
scroll to position [0, 122]
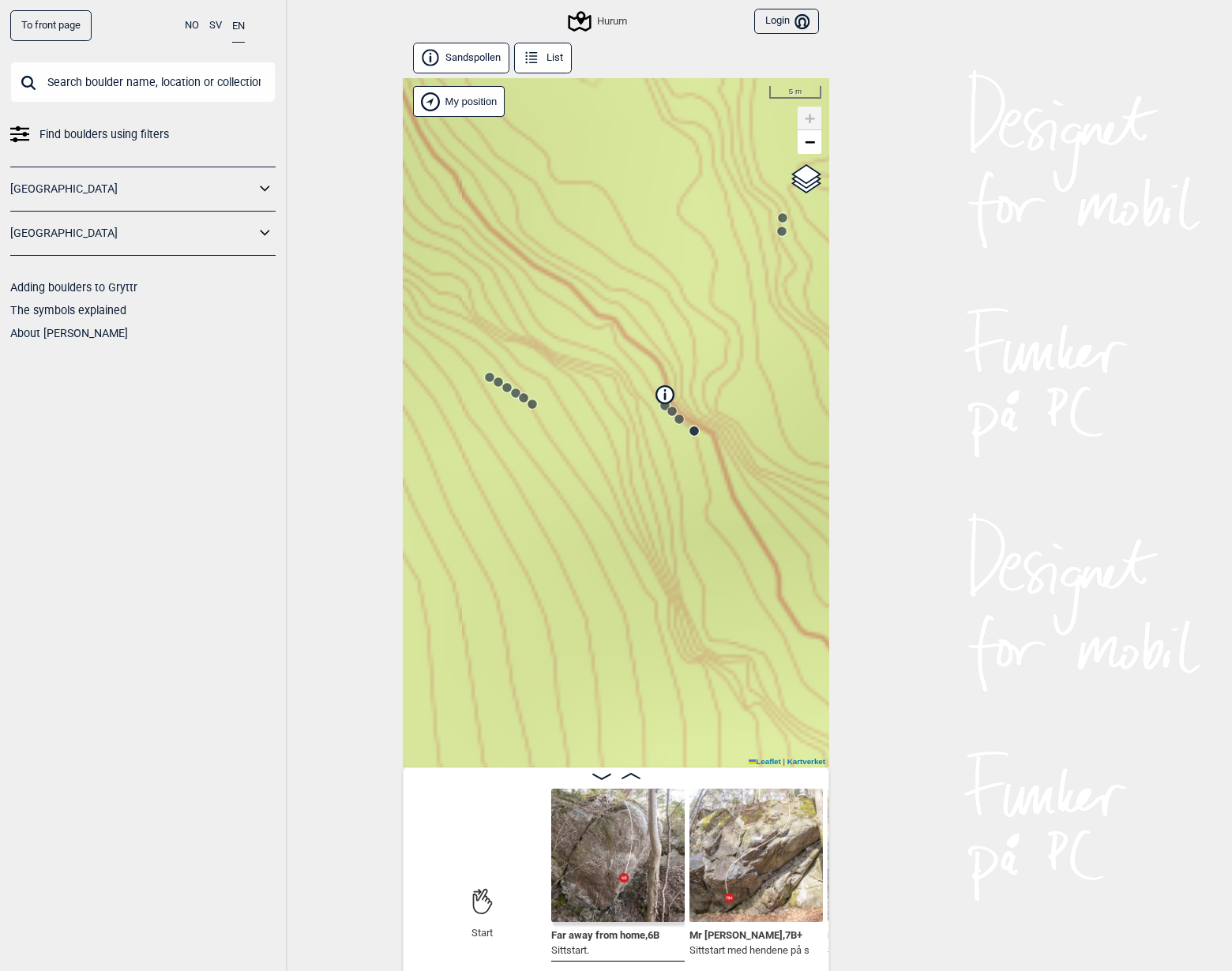
click at [677, 414] on icon at bounding box center [679, 419] width 12 height 12
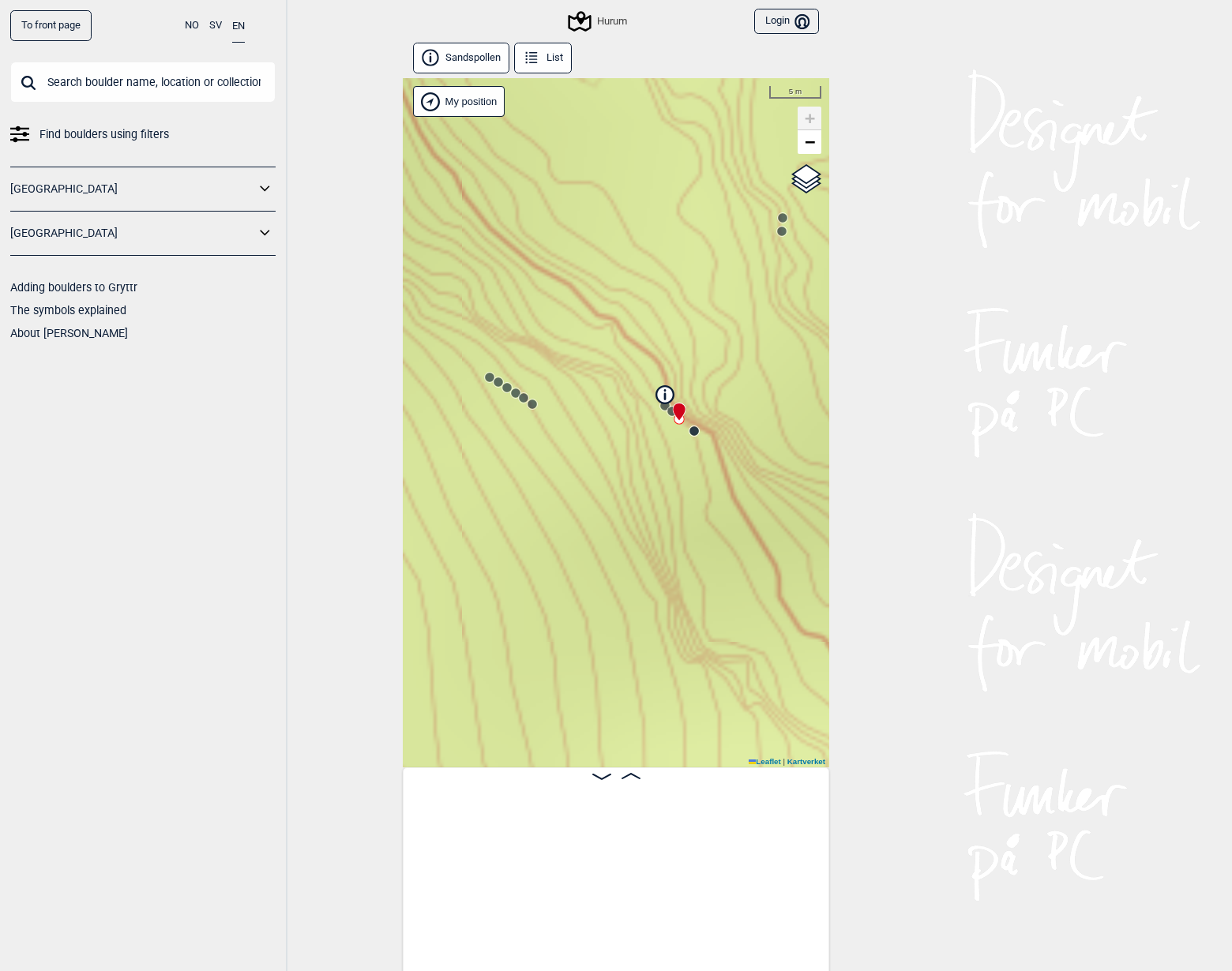
scroll to position [0, 5752]
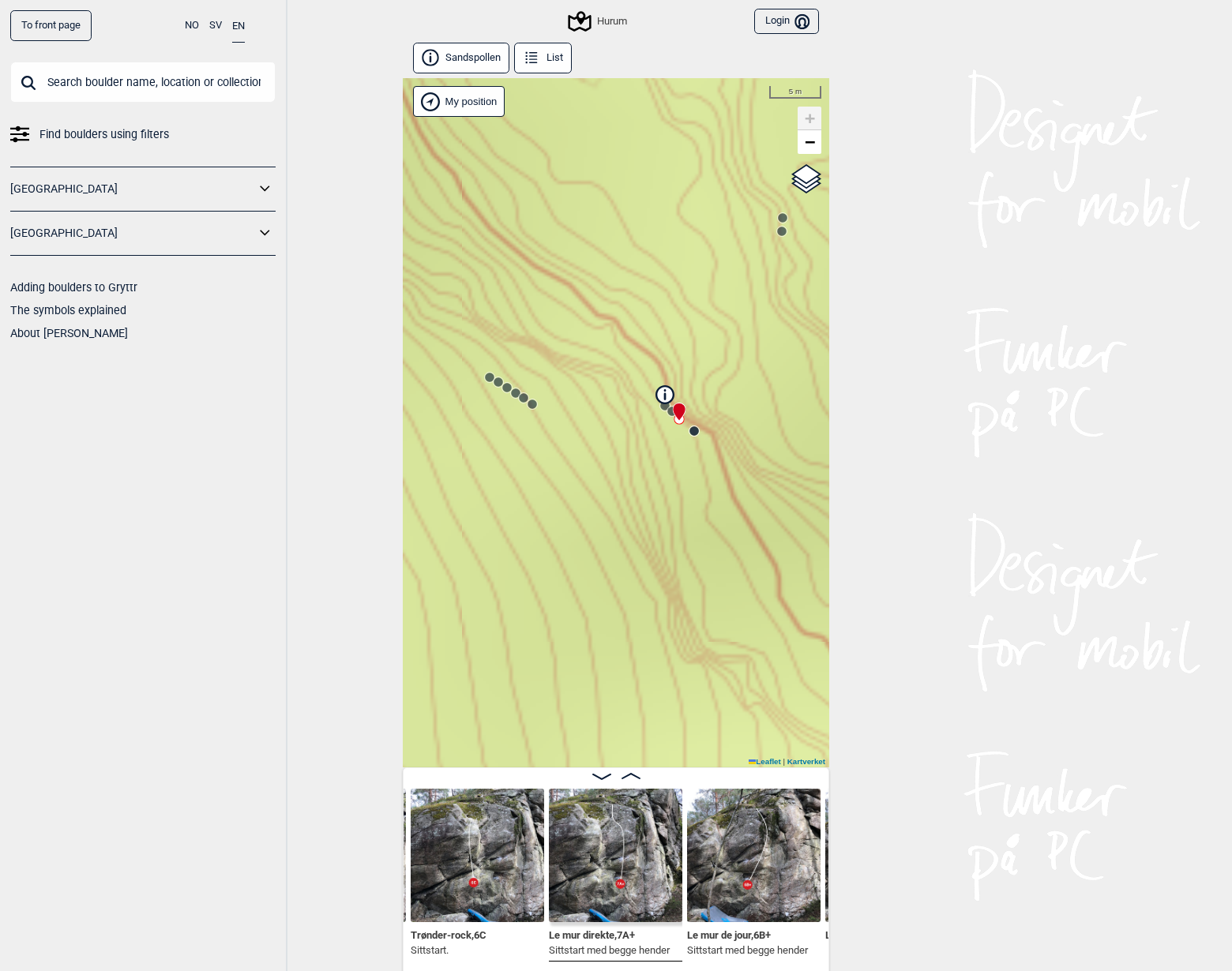
click at [694, 430] on circle at bounding box center [694, 431] width 10 height 10
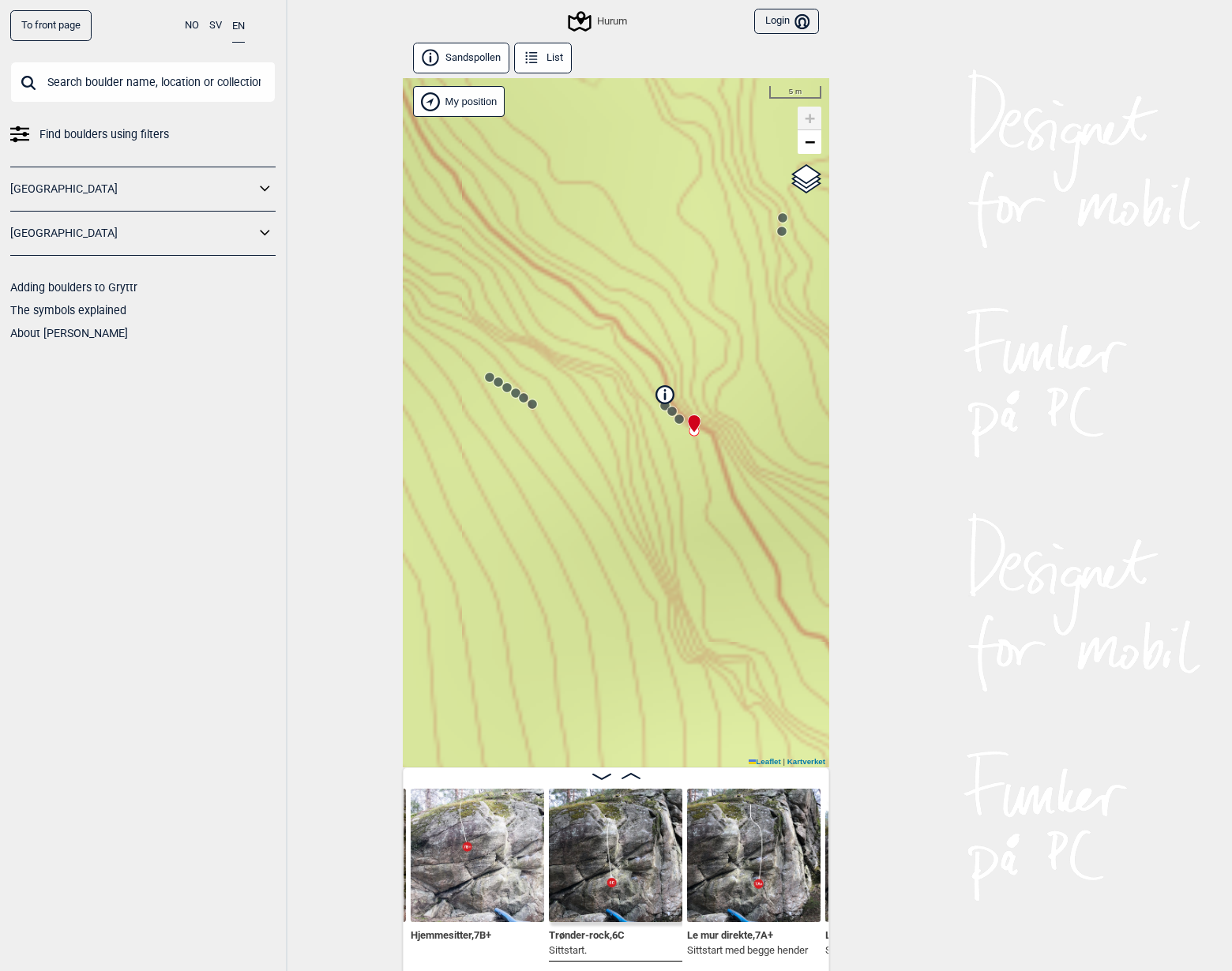
click at [530, 413] on div "Hurum" at bounding box center [615, 423] width 426 height 689
click at [535, 409] on circle at bounding box center [532, 404] width 11 height 11
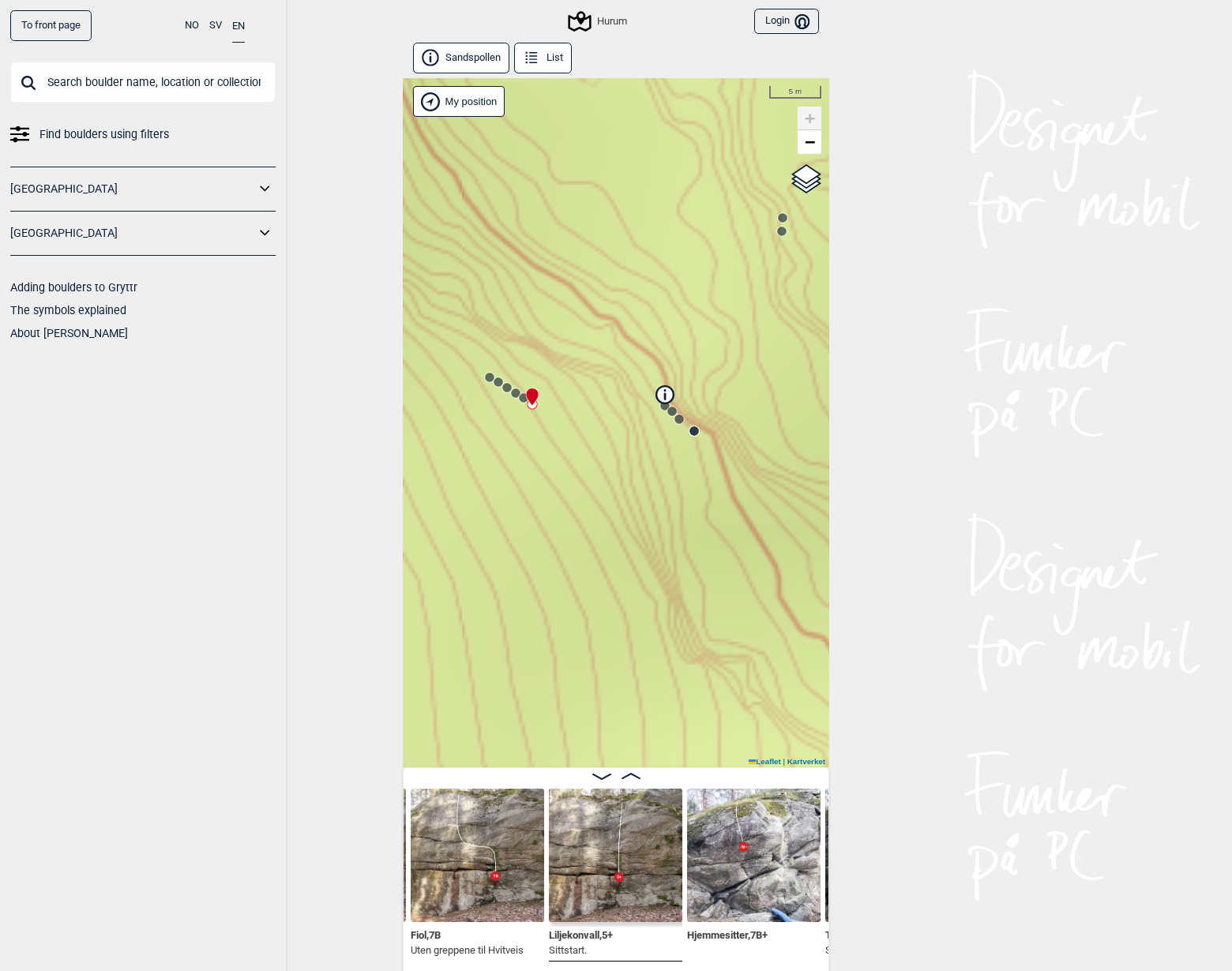
click at [514, 395] on circle at bounding box center [515, 393] width 10 height 10
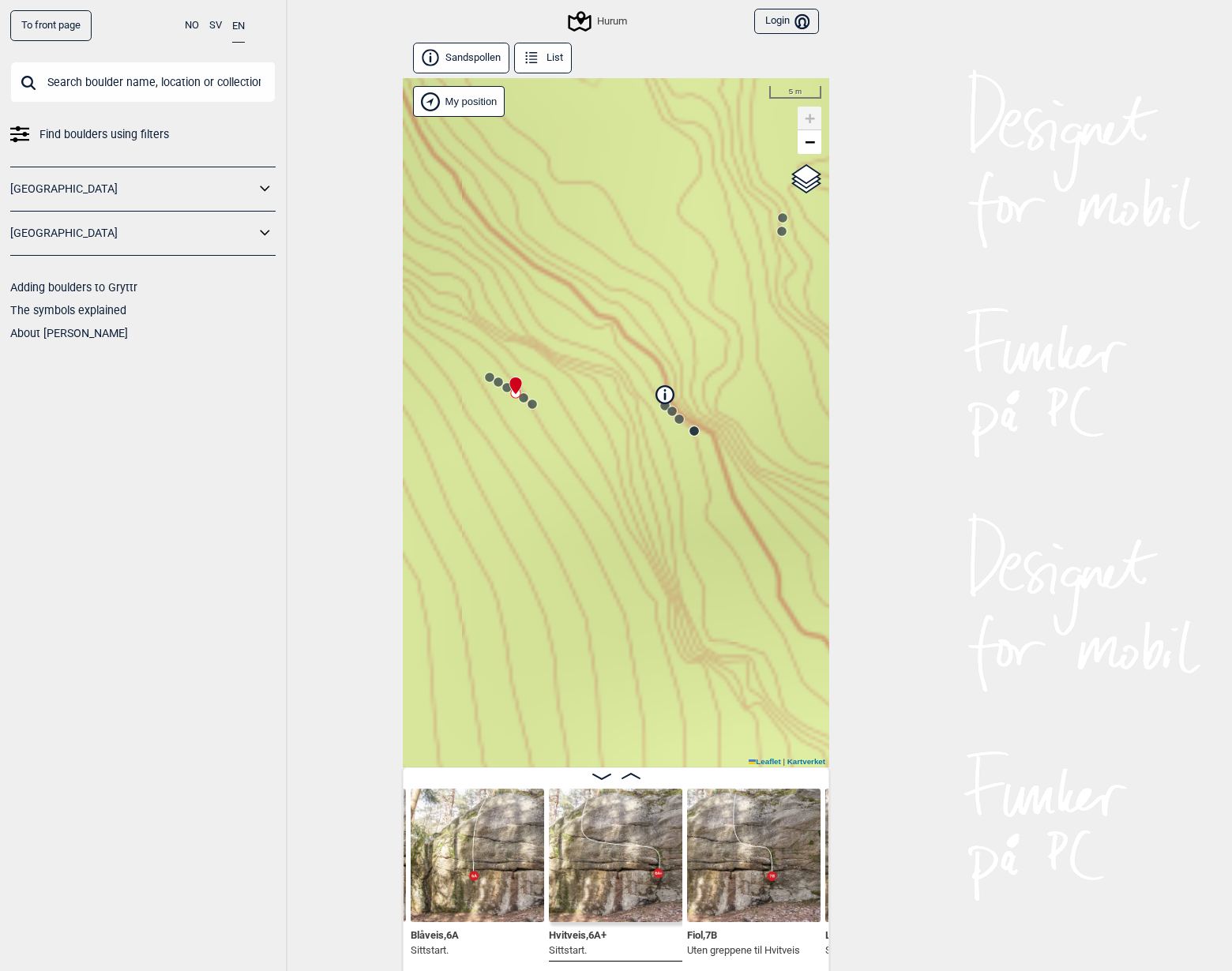
click at [501, 386] on icon at bounding box center [507, 388] width 12 height 12
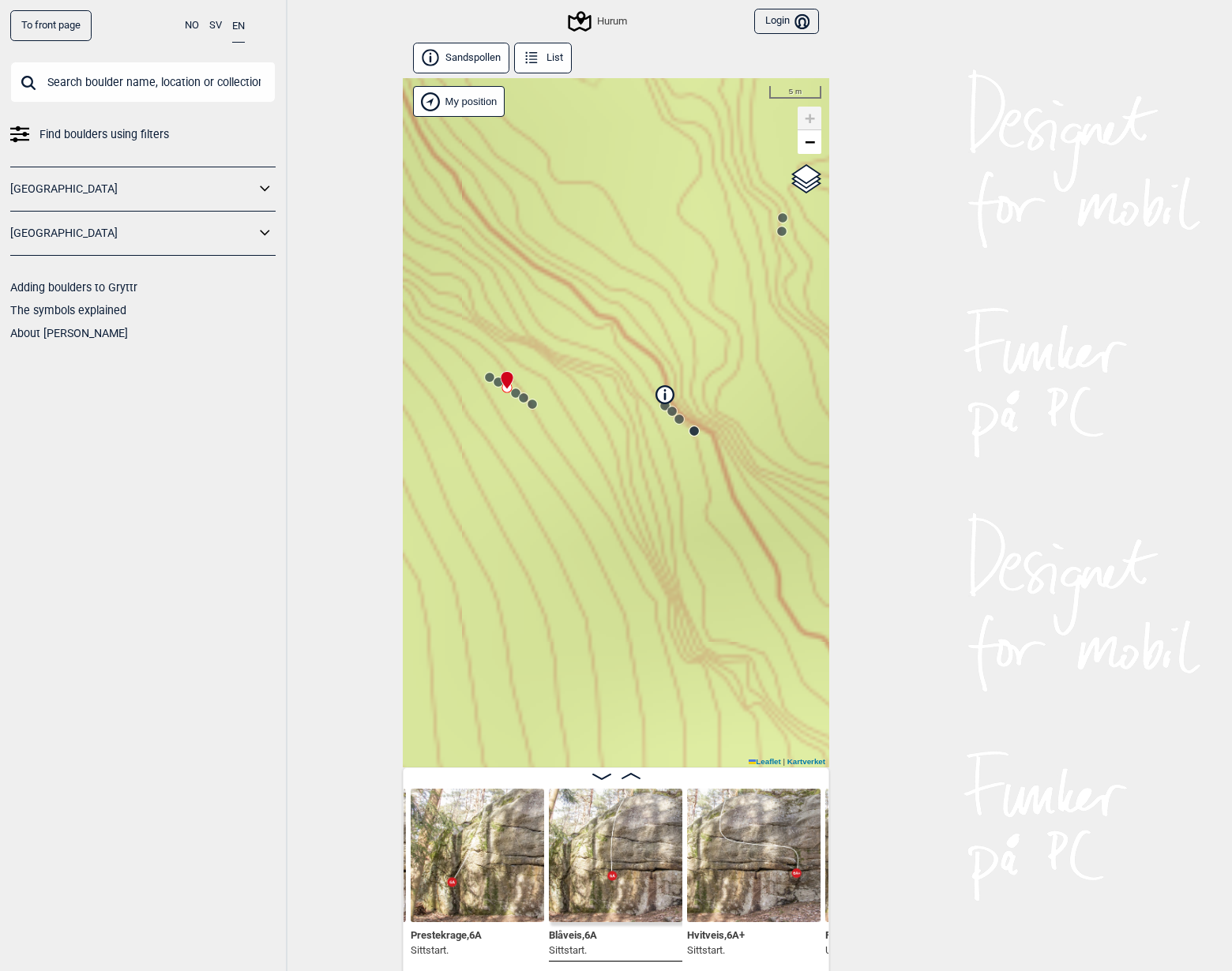
click at [484, 373] on icon at bounding box center [490, 377] width 12 height 12
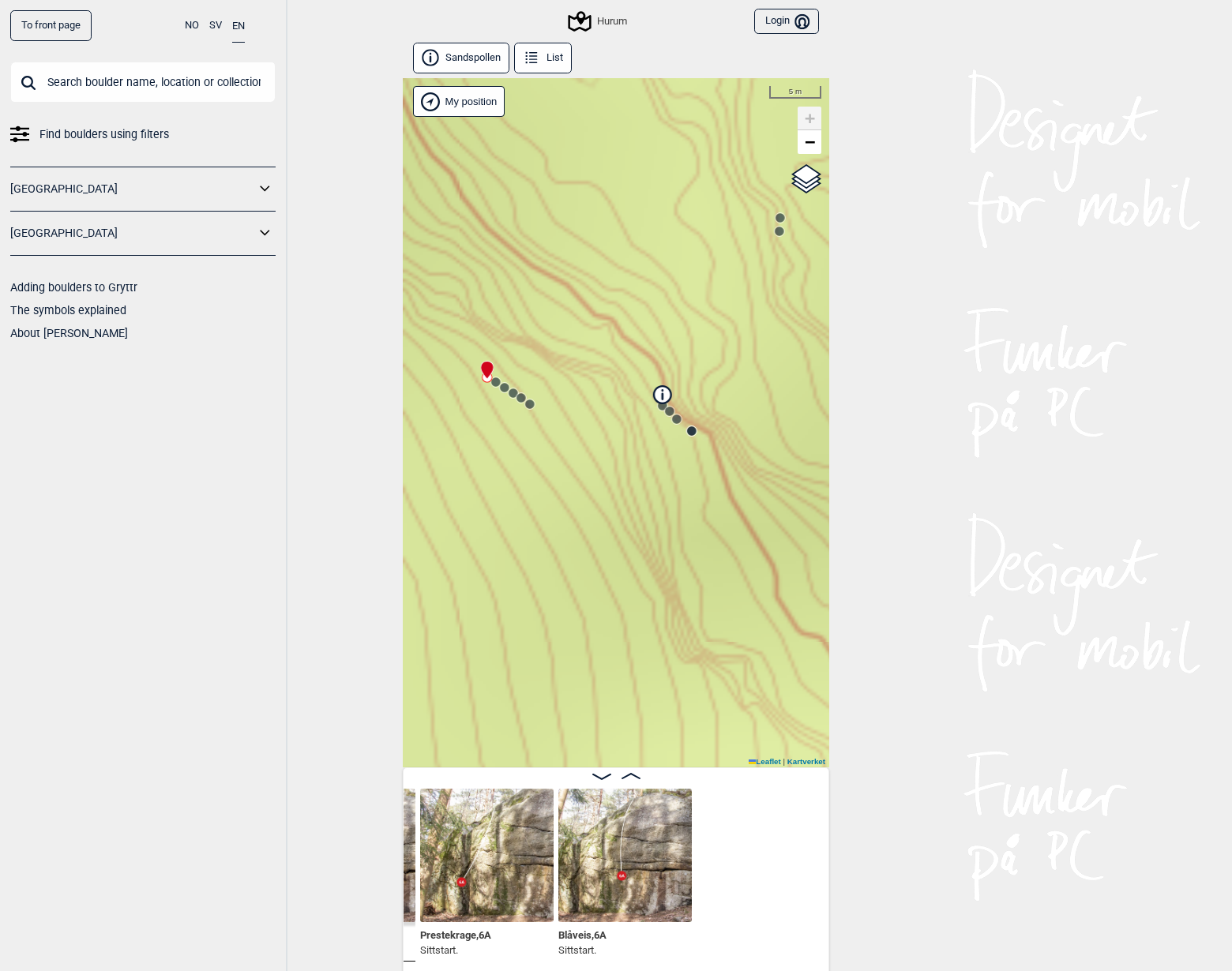
scroll to position [0, 4684]
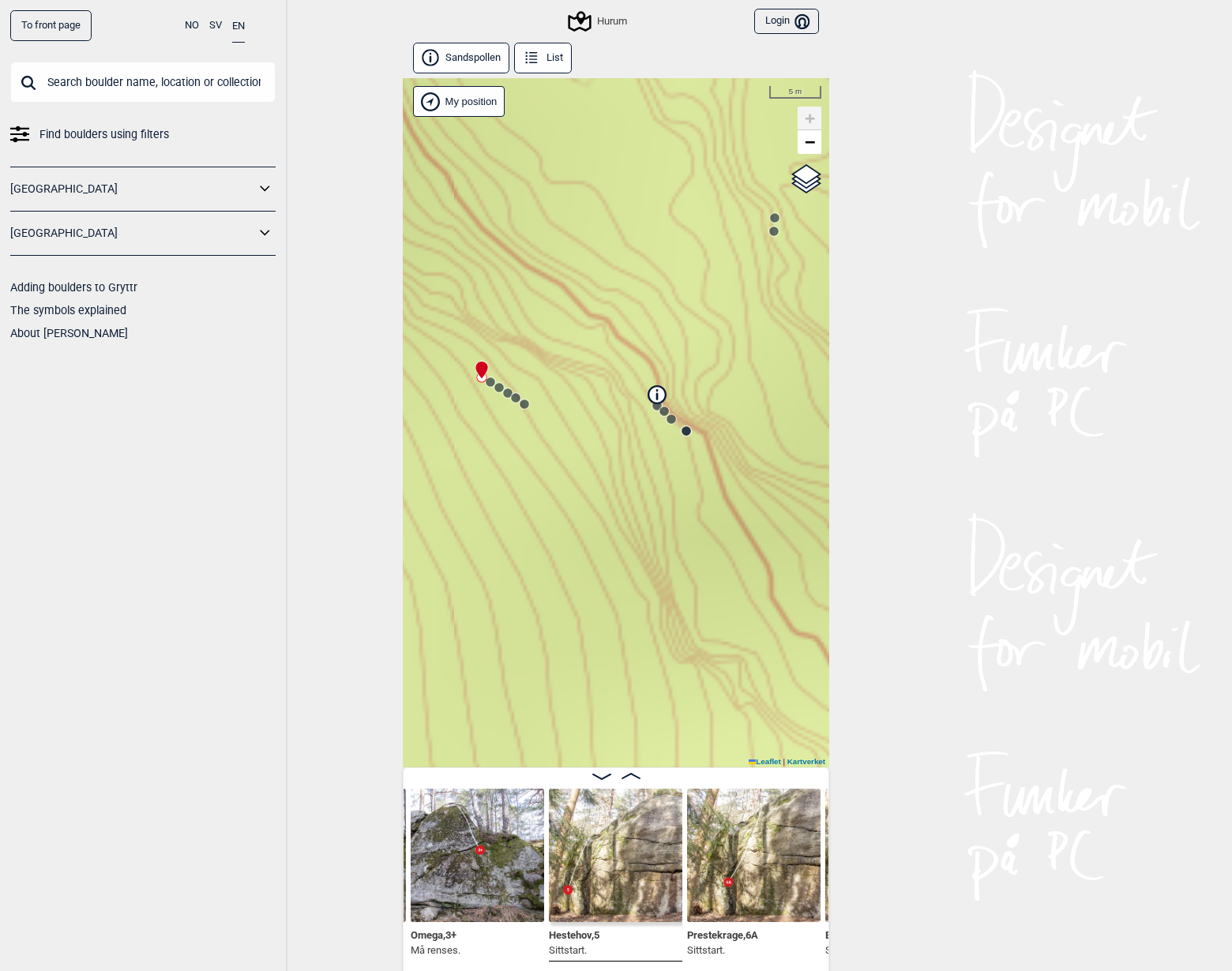
click at [655, 404] on circle at bounding box center [657, 405] width 10 height 10
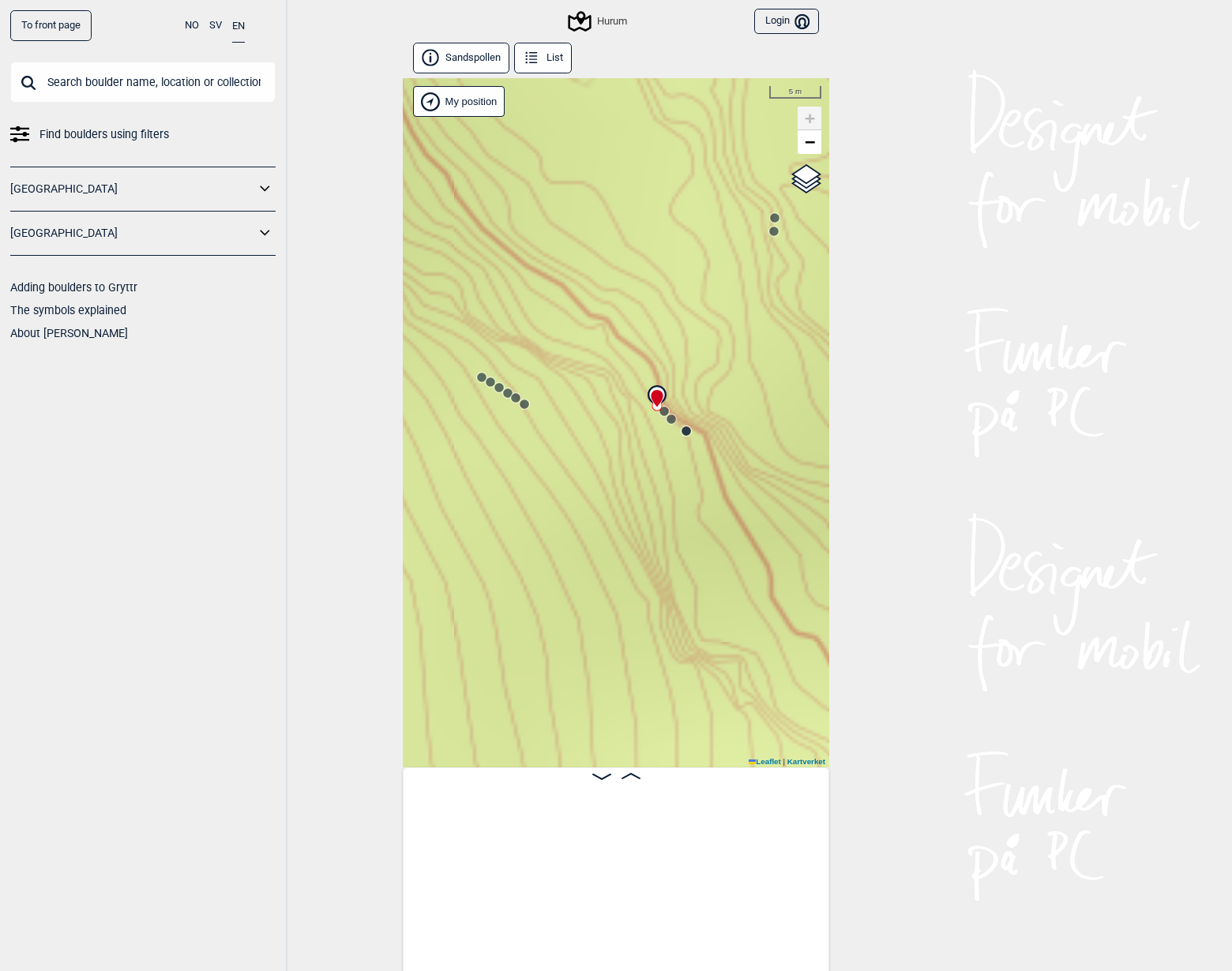
scroll to position [0, 6066]
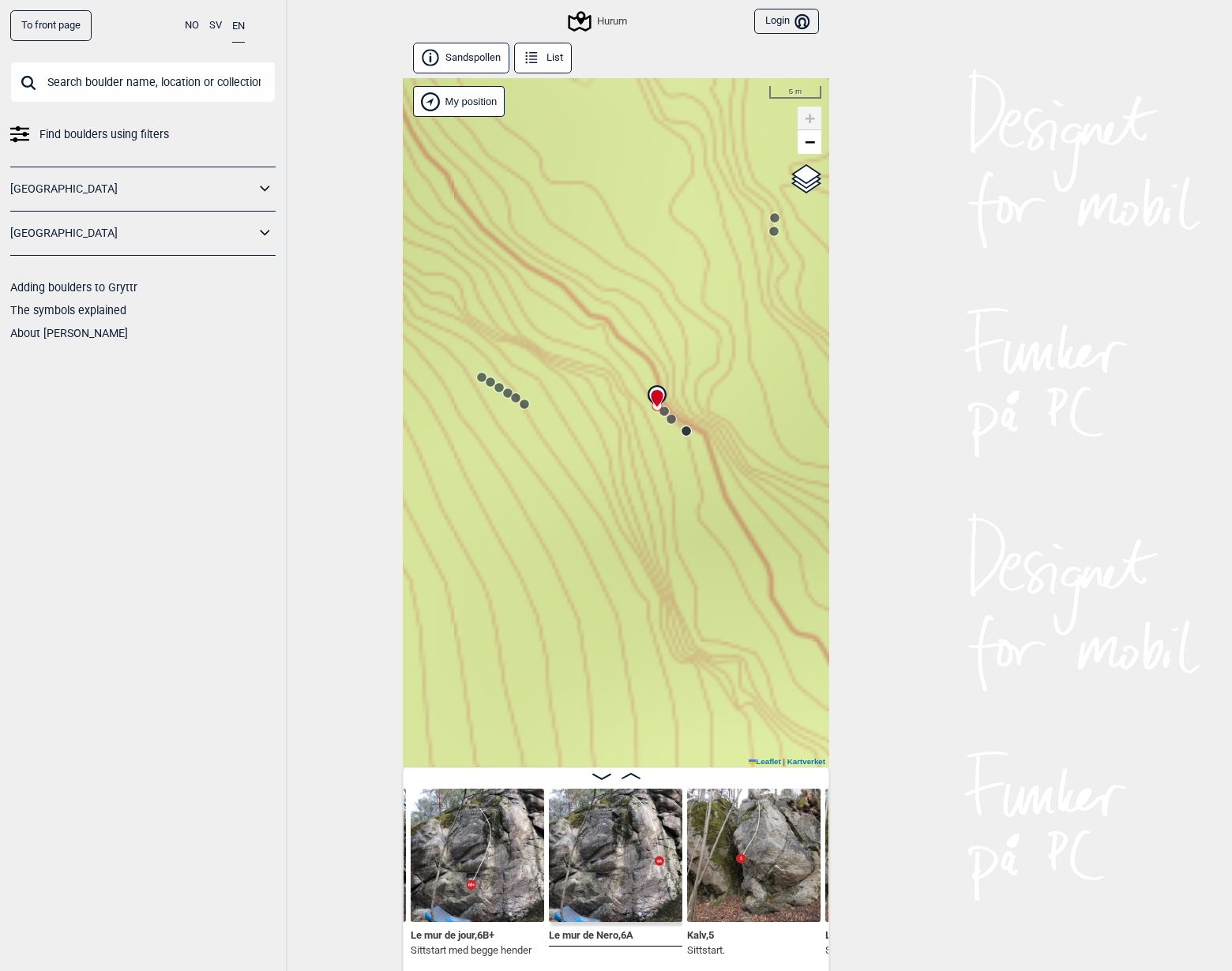
click at [665, 412] on circle at bounding box center [664, 411] width 10 height 10
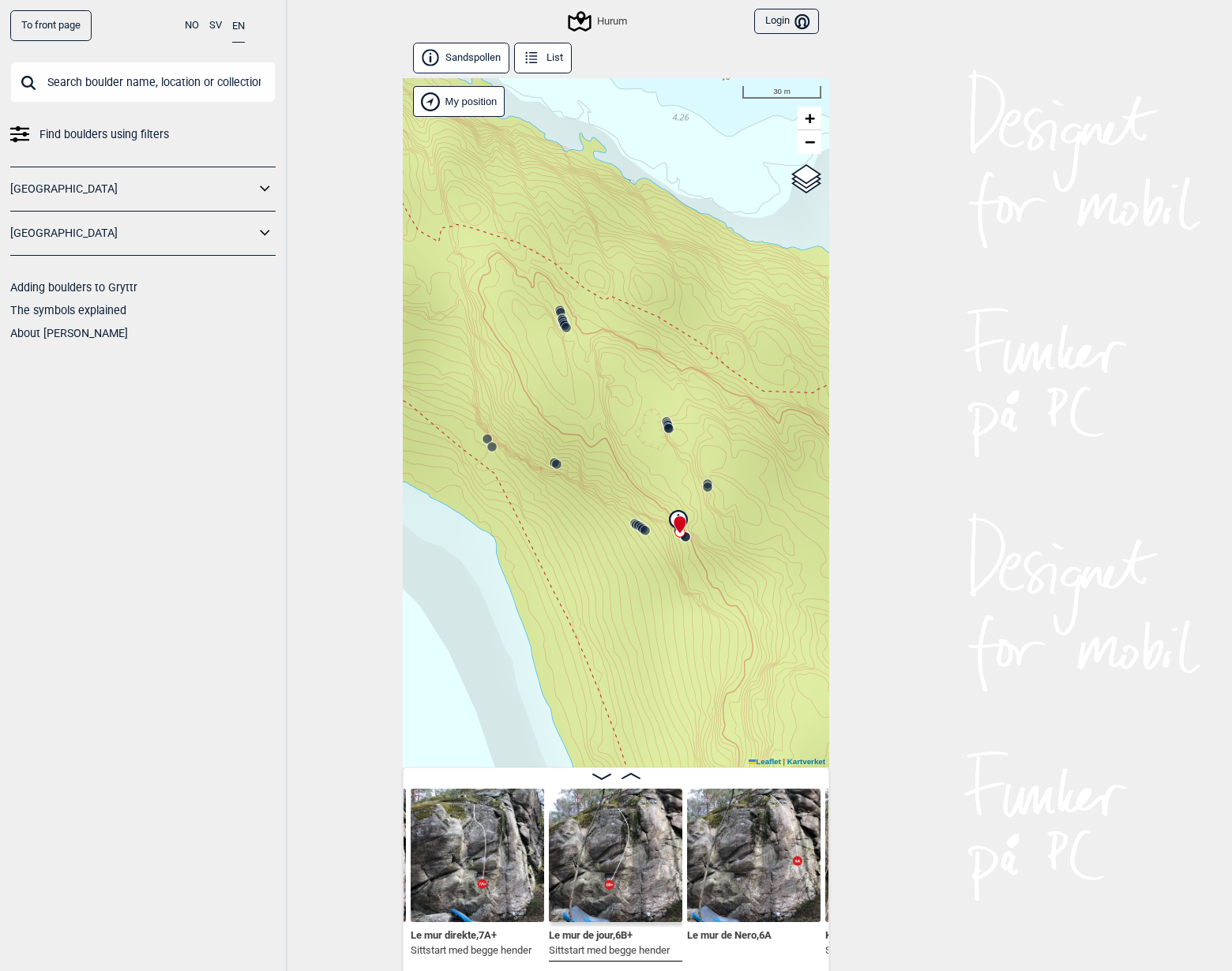
drag, startPoint x: 756, startPoint y: 507, endPoint x: 728, endPoint y: 514, distance: 28.9
click at [756, 554] on div "Hurum" at bounding box center [615, 423] width 426 height 689
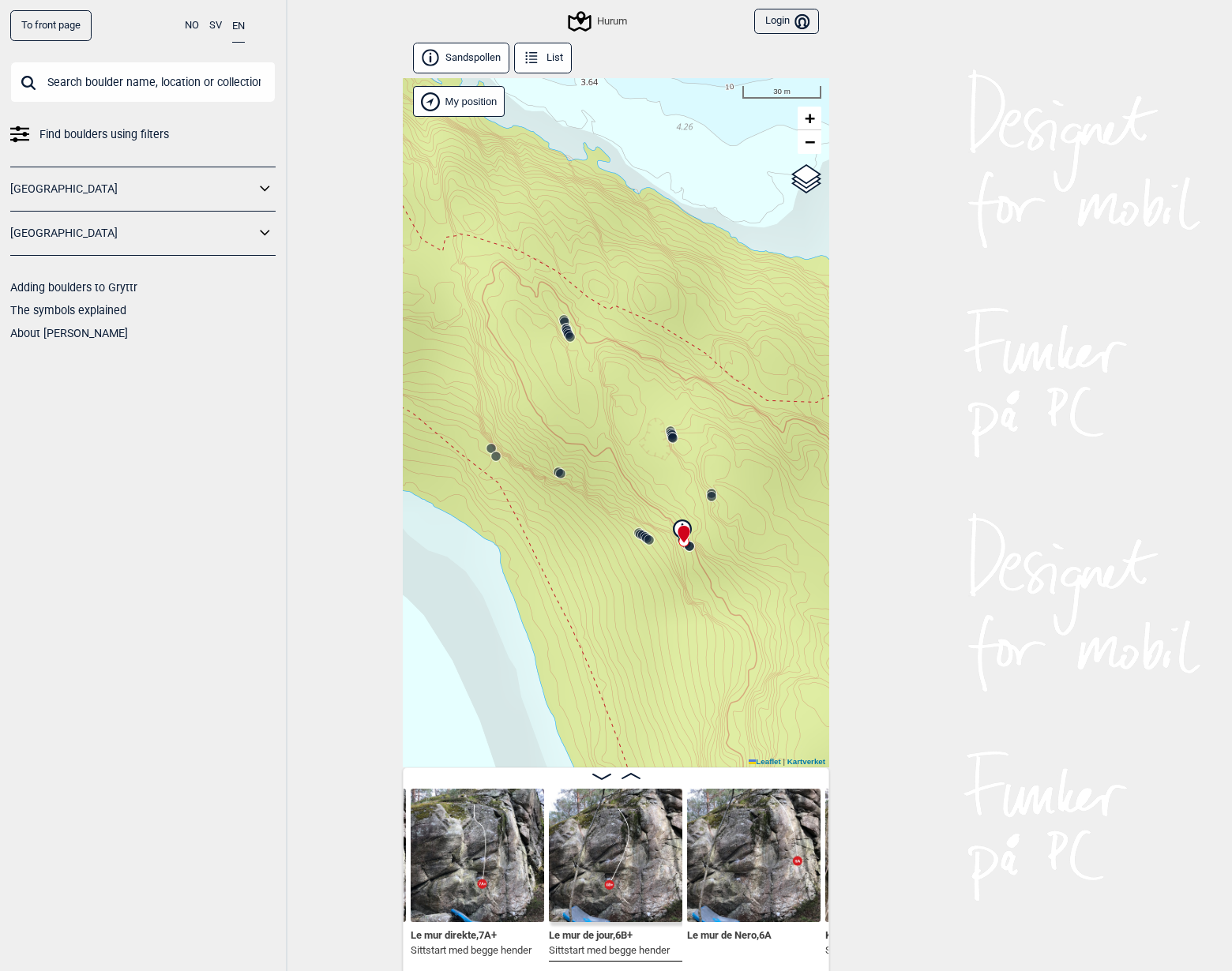
click at [567, 327] on icon at bounding box center [567, 333] width 12 height 12
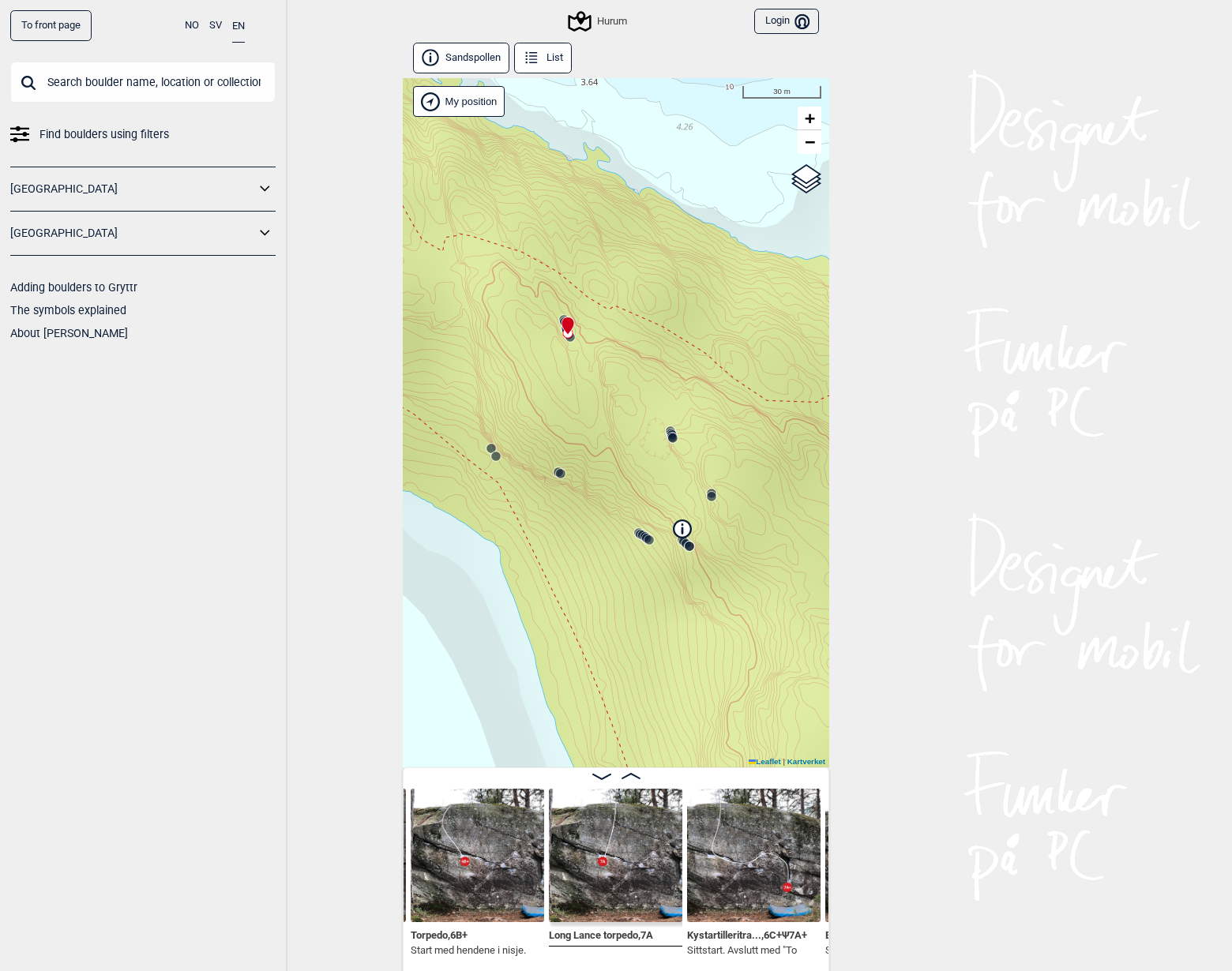
click at [558, 316] on icon at bounding box center [564, 320] width 12 height 12
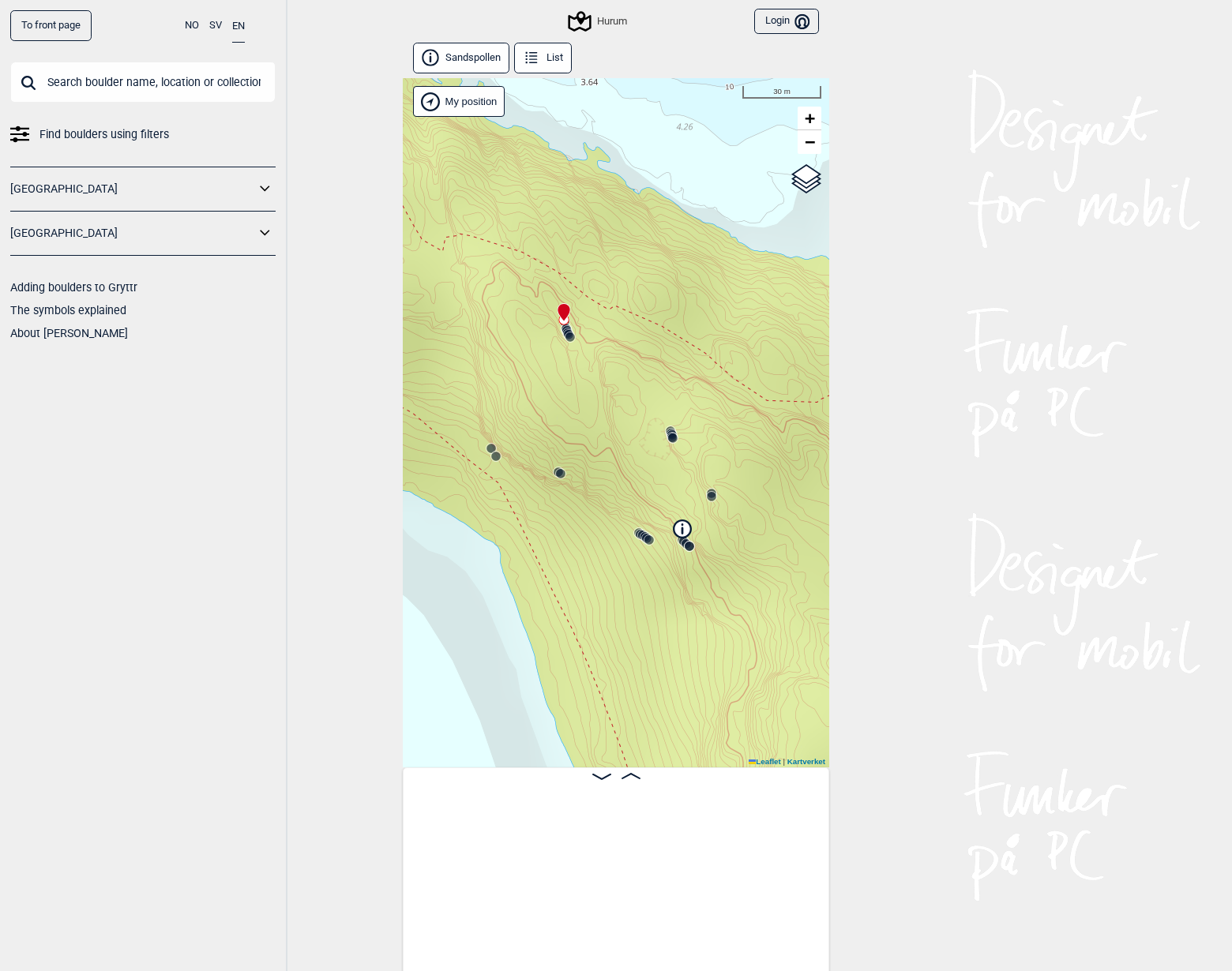
scroll to position [0, 3640]
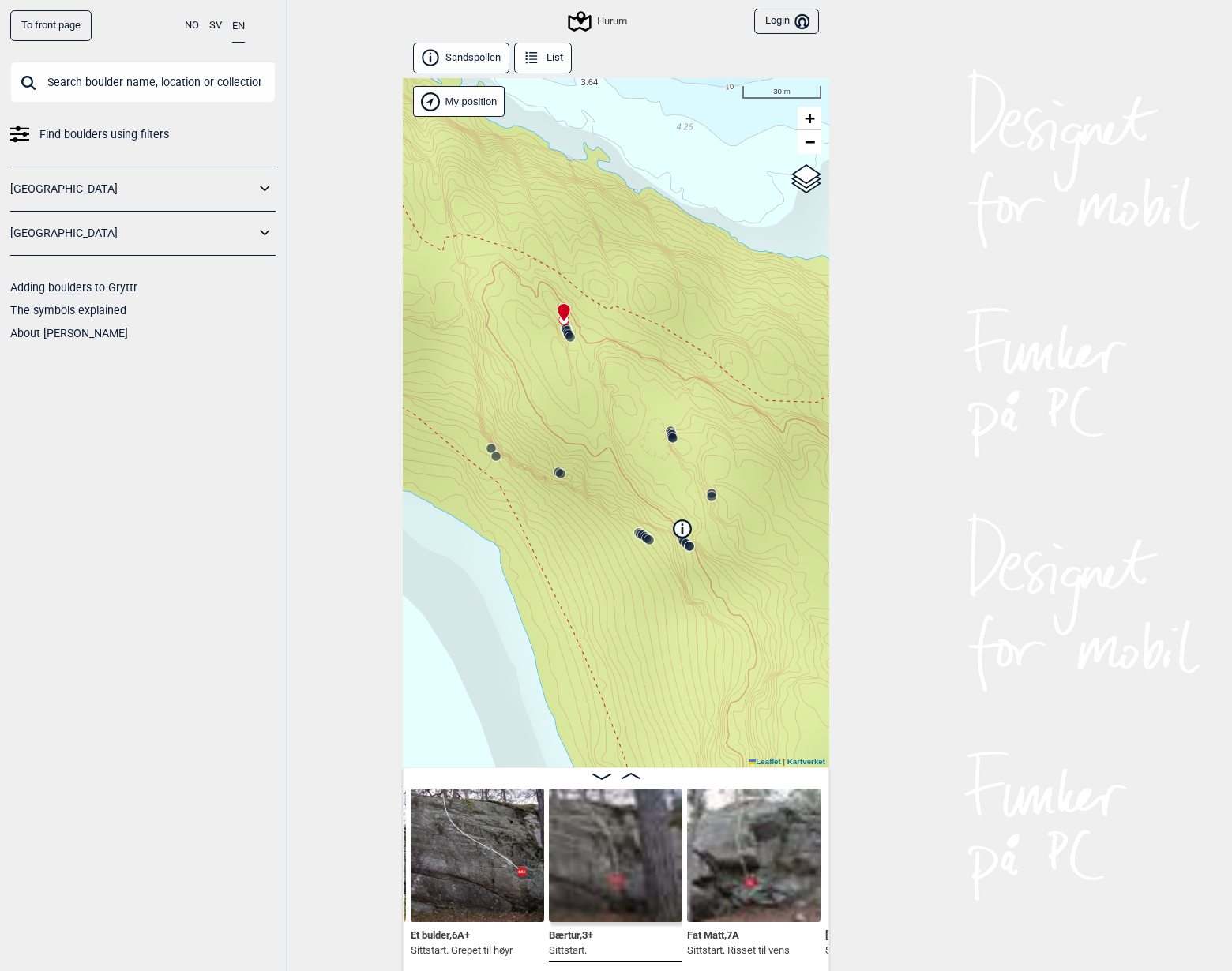
click at [565, 326] on div at bounding box center [564, 320] width 12 height 12
click at [572, 332] on icon at bounding box center [570, 337] width 12 height 12
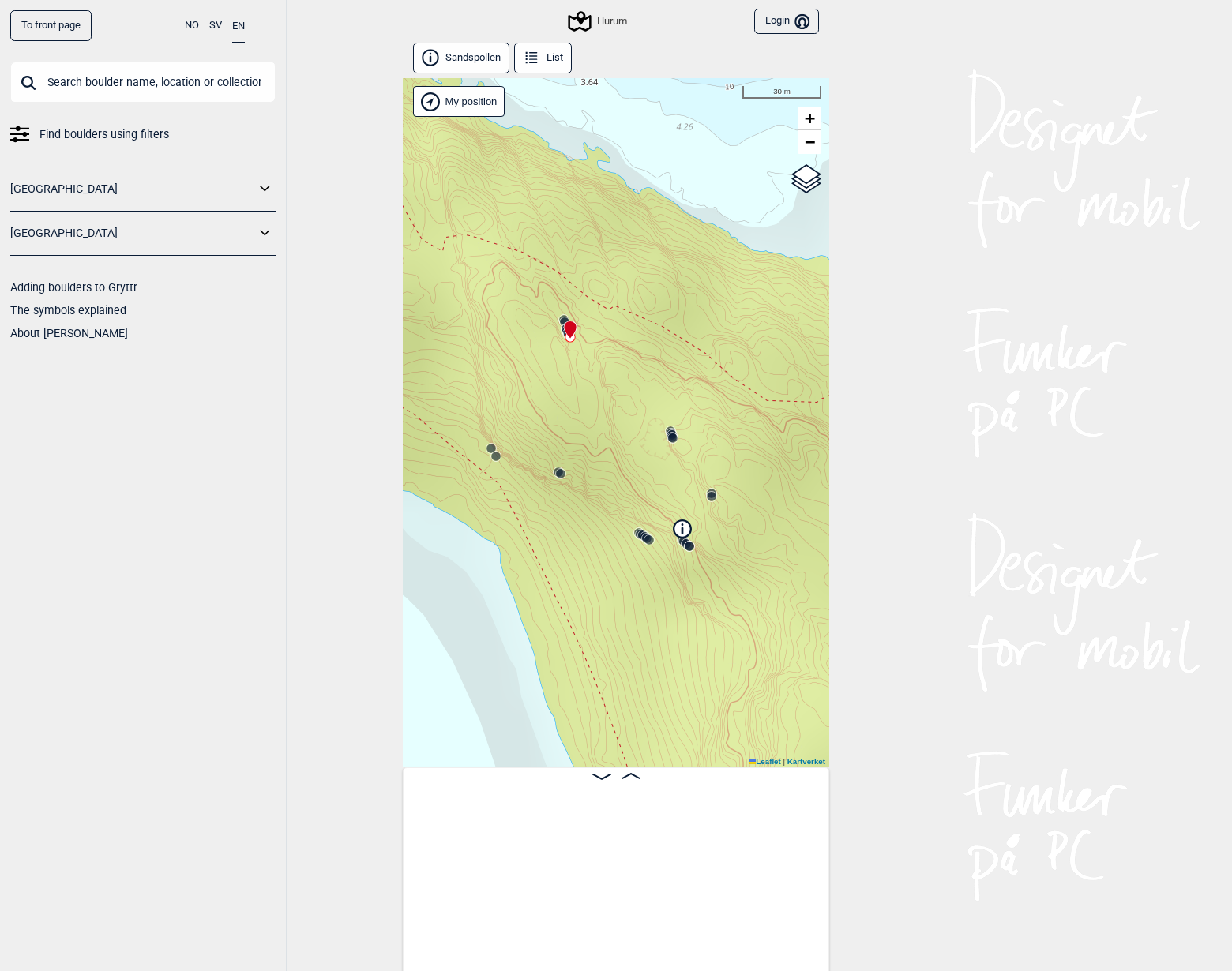
scroll to position [0, 2683]
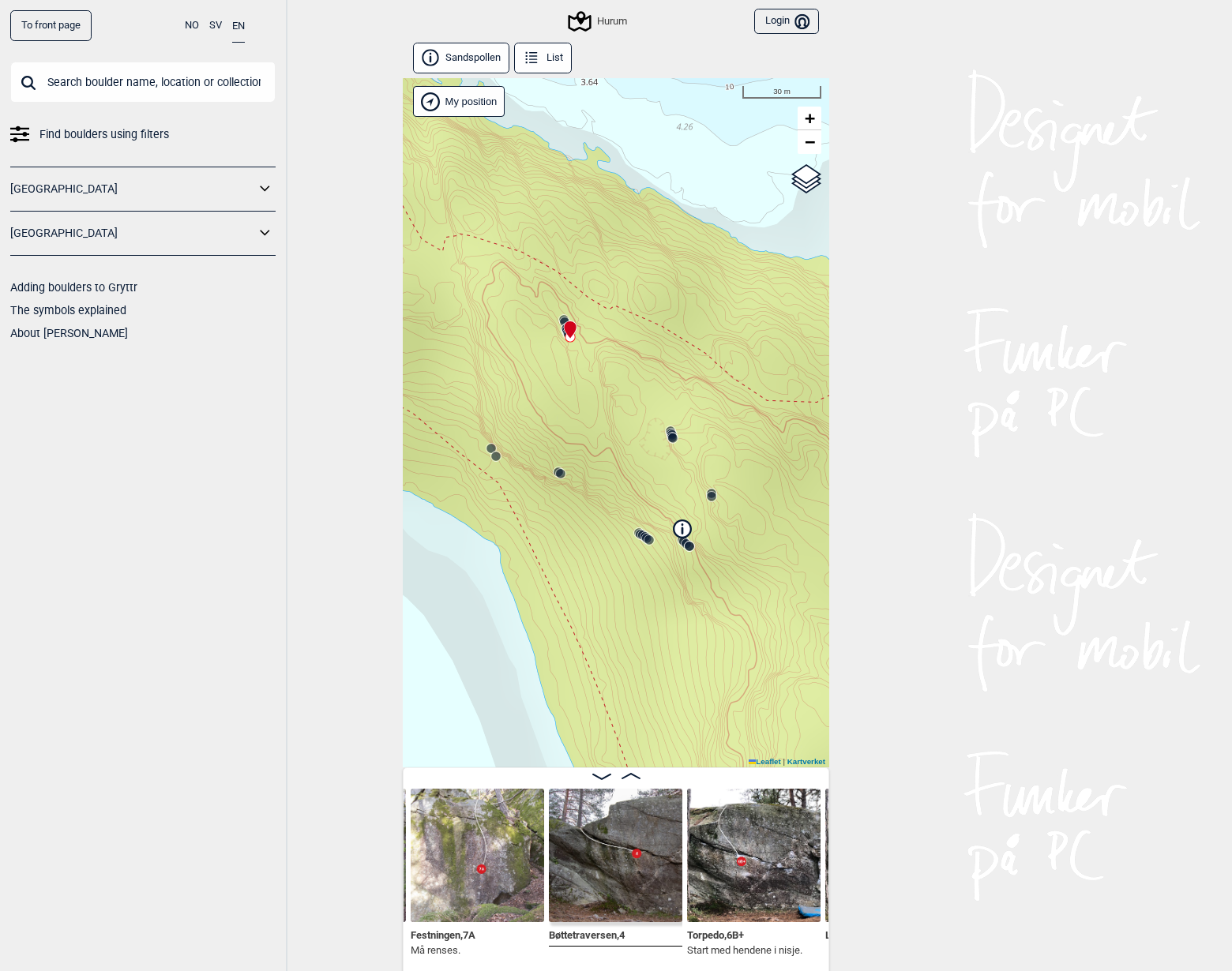
click at [551, 55] on button "List" at bounding box center [542, 57] width 57 height 31
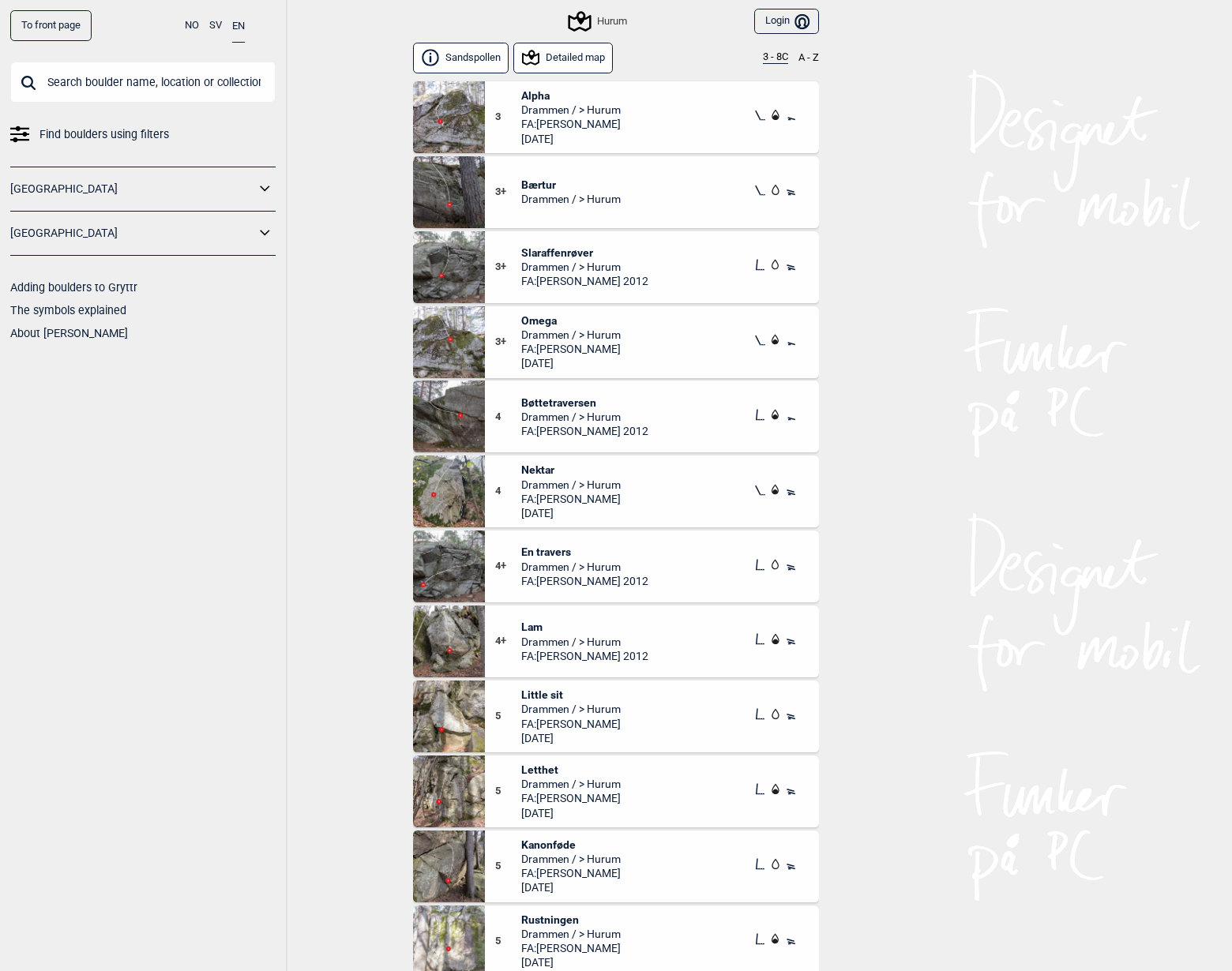
click at [780, 62] on button "3 - 8C" at bounding box center [775, 57] width 26 height 12
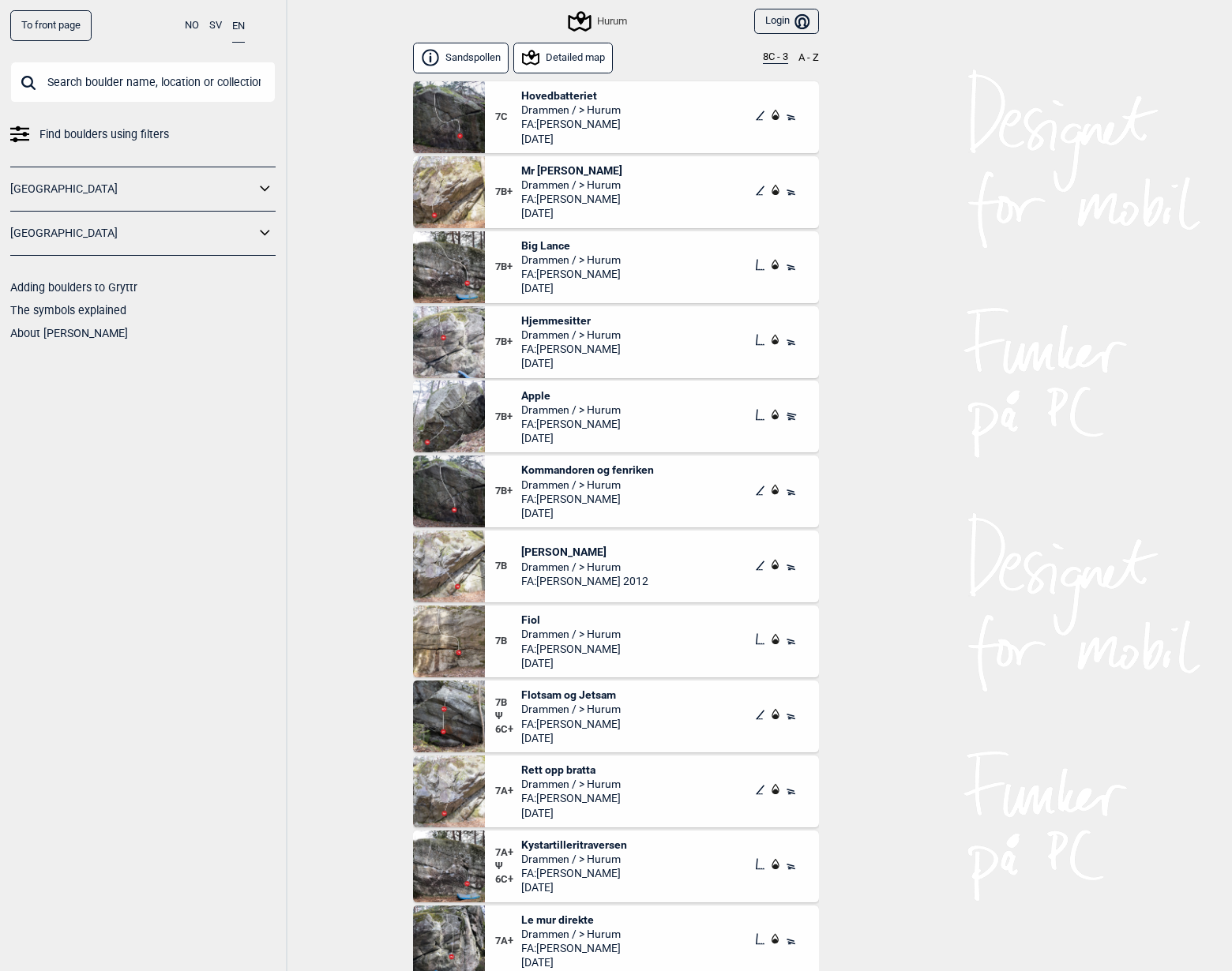
click at [563, 552] on span "[PERSON_NAME]" at bounding box center [584, 552] width 127 height 14
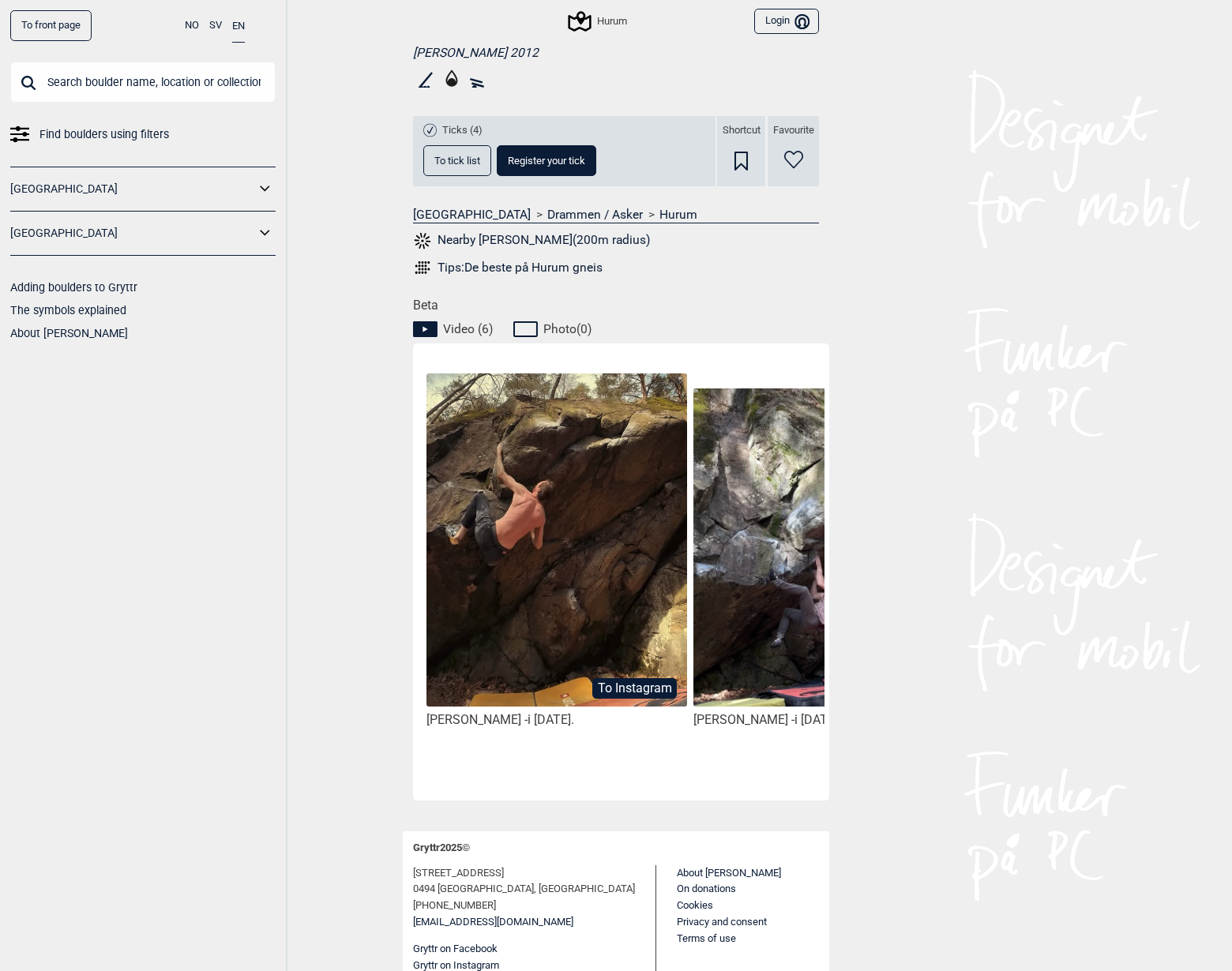
scroll to position [514, 0]
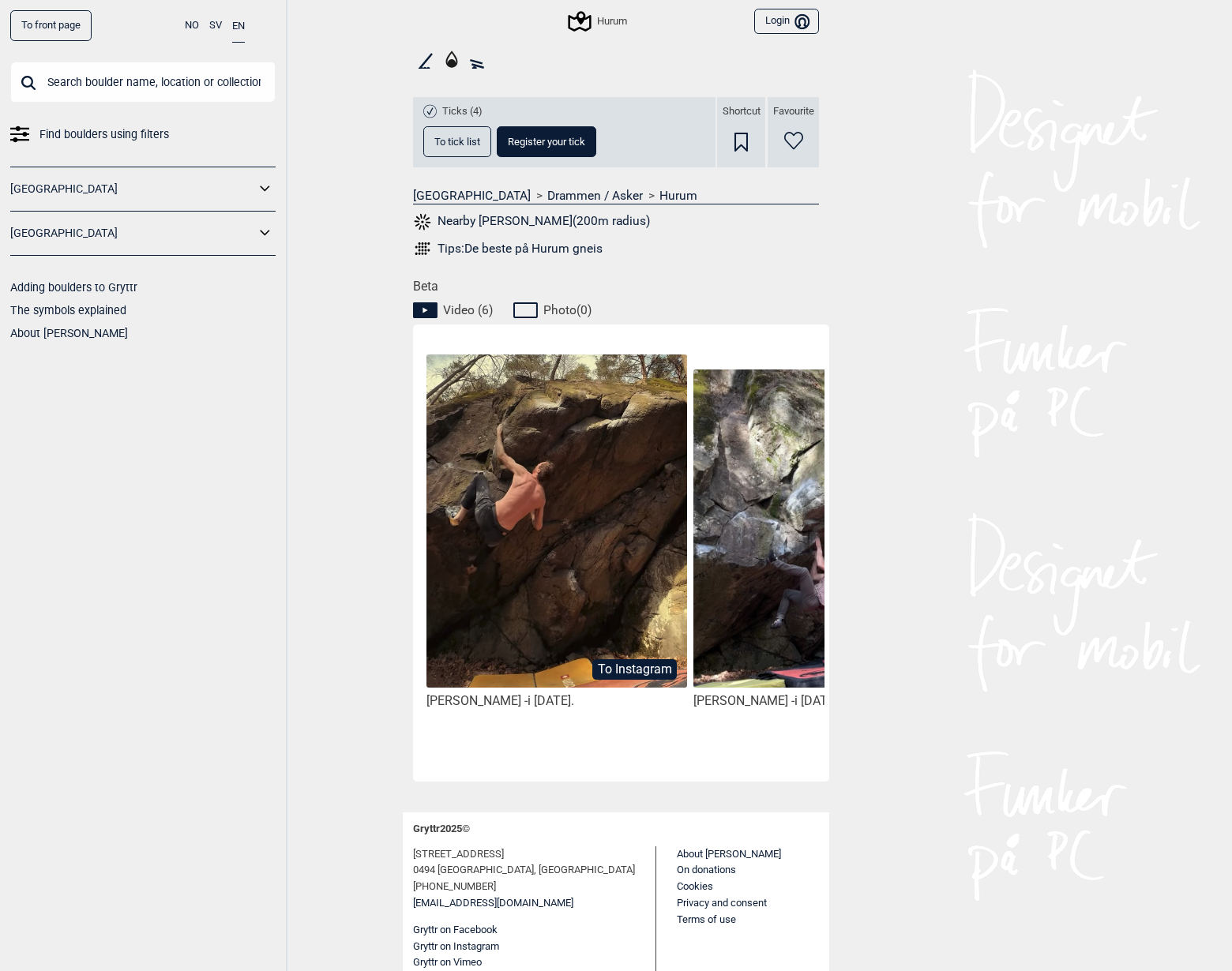
click at [809, 578] on img at bounding box center [823, 529] width 260 height 319
